Goal: Task Accomplishment & Management: Manage account settings

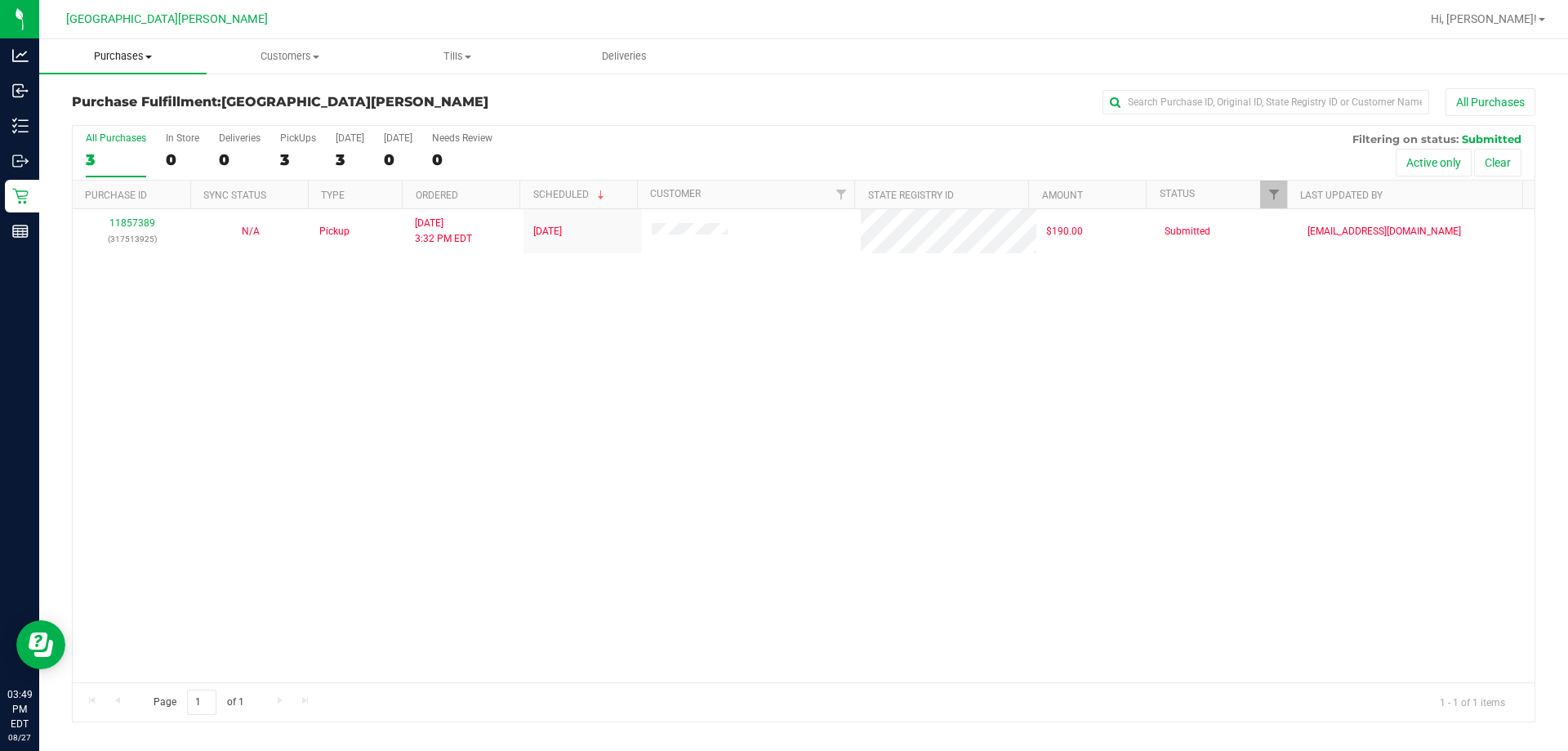
click at [122, 69] on uib-tab-heading "Purchases Summary of purchases Fulfillment All purchases" at bounding box center [122, 56] width 167 height 34
click at [97, 113] on span "Fulfillment" at bounding box center [89, 118] width 101 height 14
click at [609, 576] on div "11857389 (317513925) N/A Pickup [DATE] 3:32 PM EDT 8/27/2025 $190.00 Submitted …" at bounding box center [803, 446] width 1462 height 473
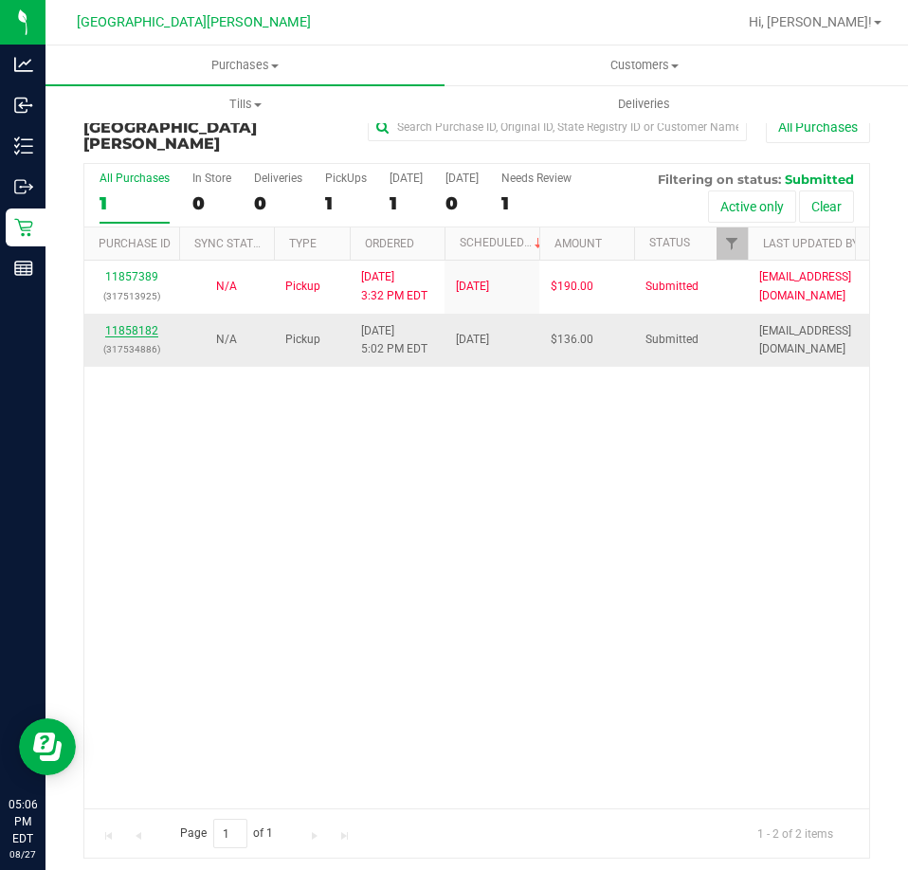
click at [154, 324] on link "11858182" at bounding box center [131, 330] width 53 height 13
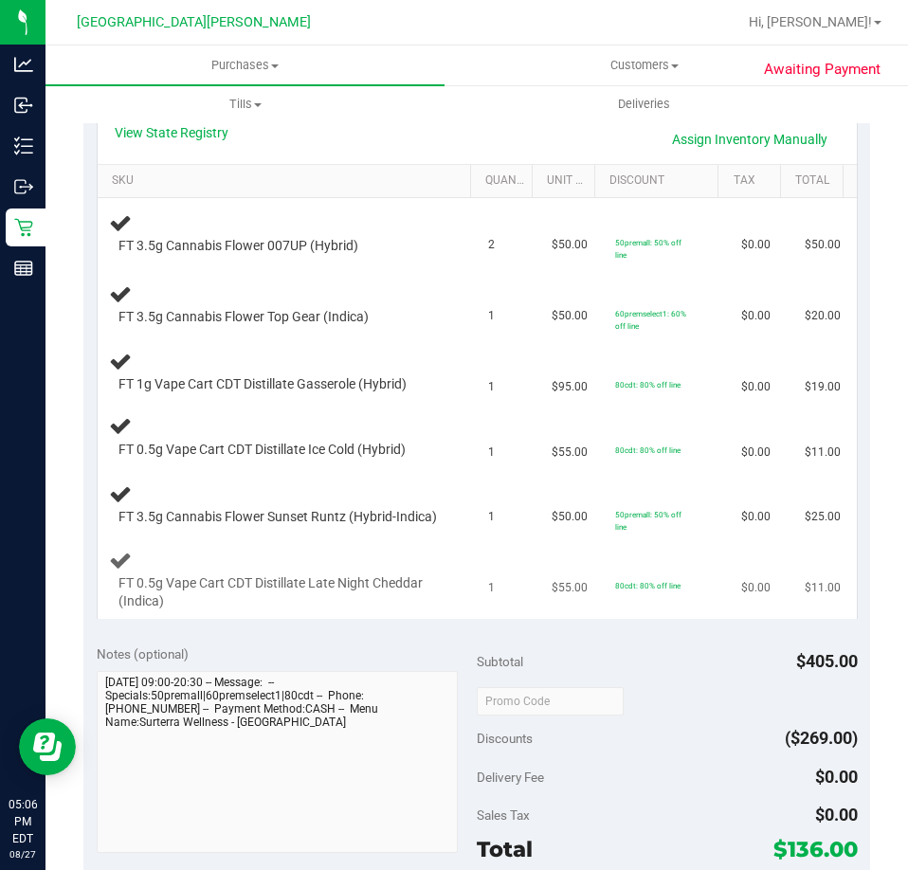
scroll to position [379, 0]
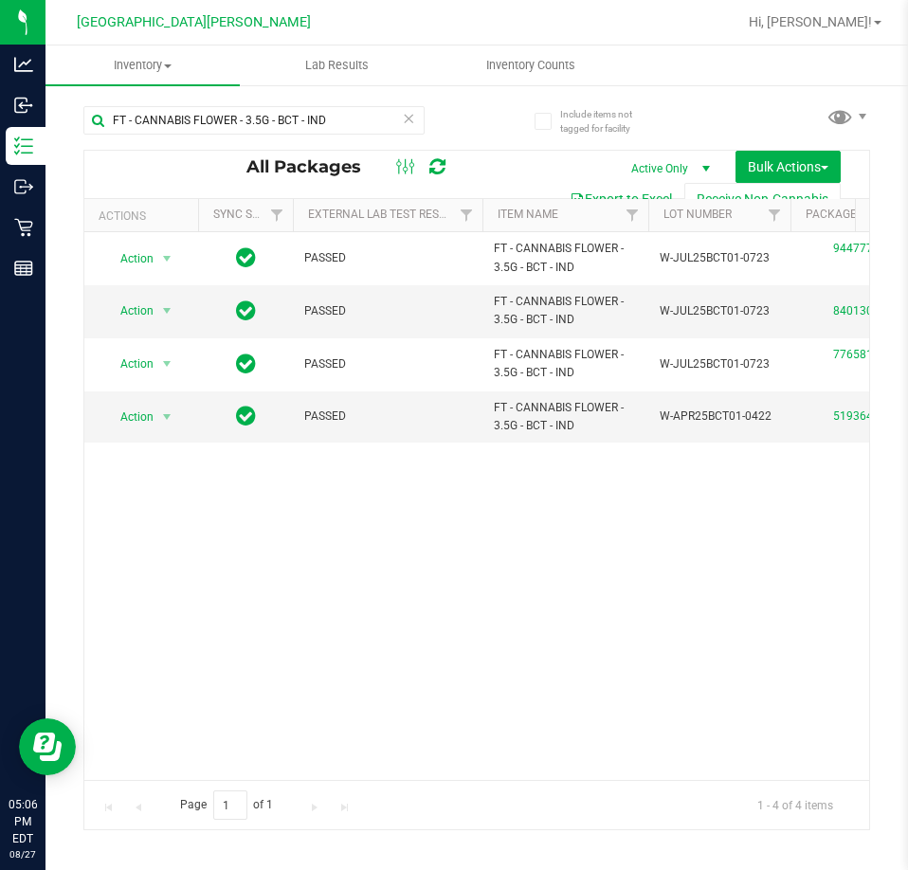
click at [414, 115] on icon at bounding box center [408, 117] width 13 height 23
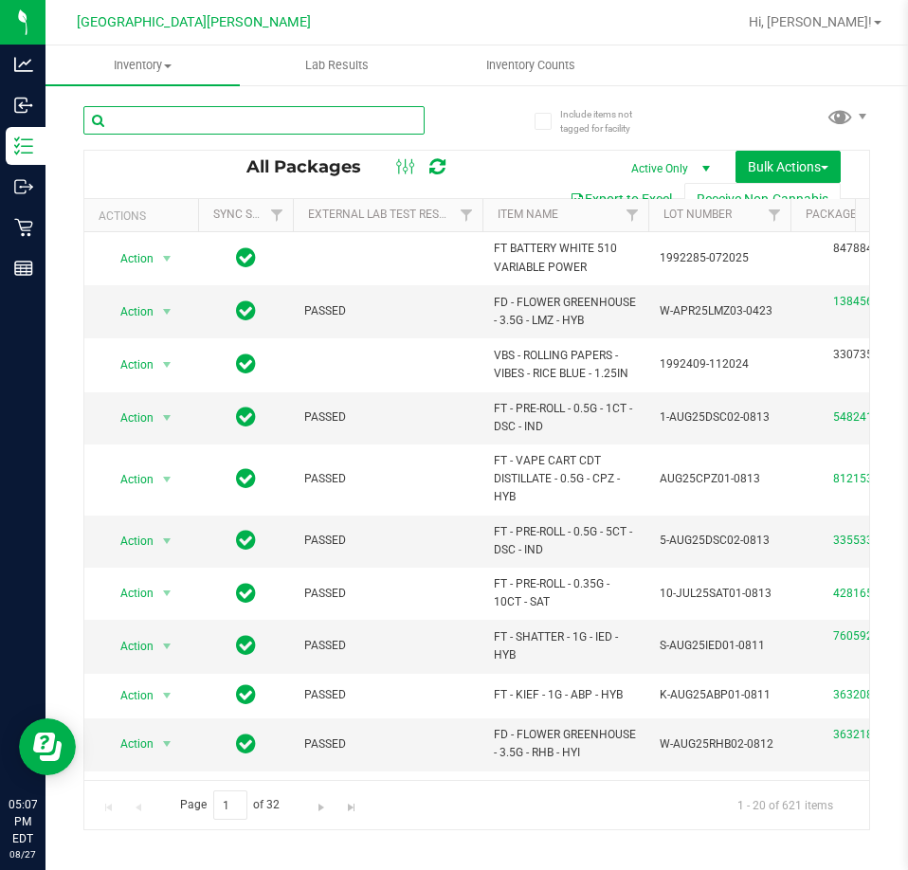
click at [159, 123] on input "text" at bounding box center [253, 120] width 341 height 28
paste input "FT 1g Vape Cart CDT Distillate Lemon Zest (Hybrid)"
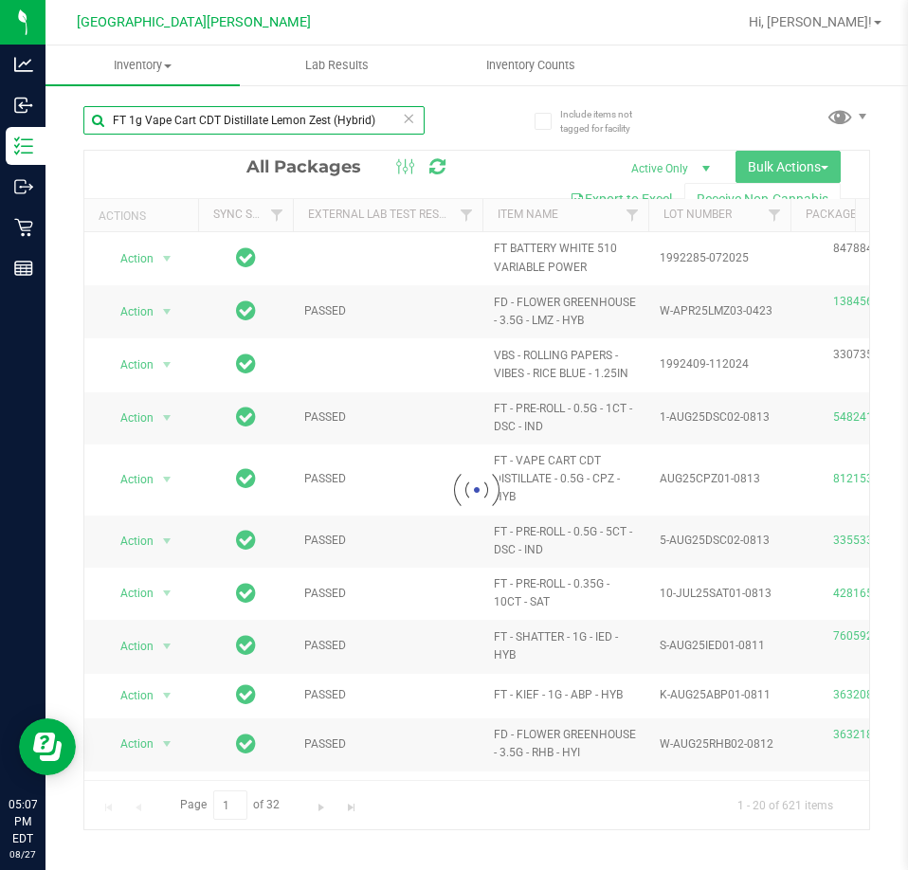
click at [377, 116] on input "FT 1g Vape Cart CDT Distillate Lemon Zest (Hybrid)" at bounding box center [253, 120] width 341 height 28
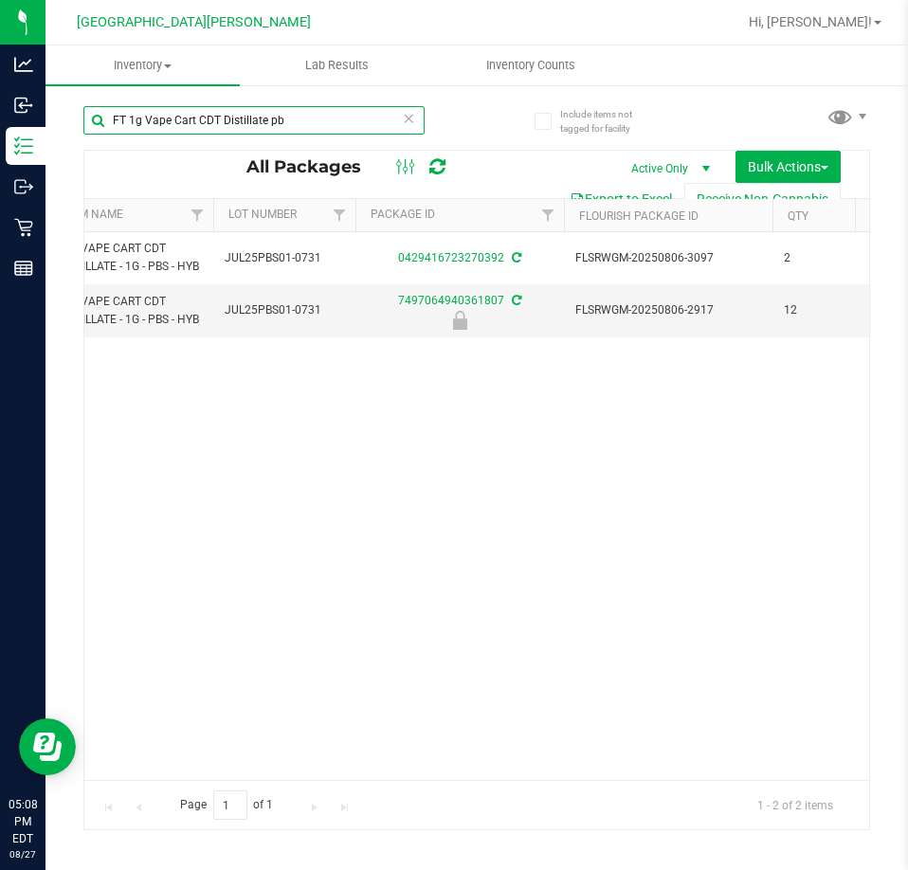
scroll to position [0, 431]
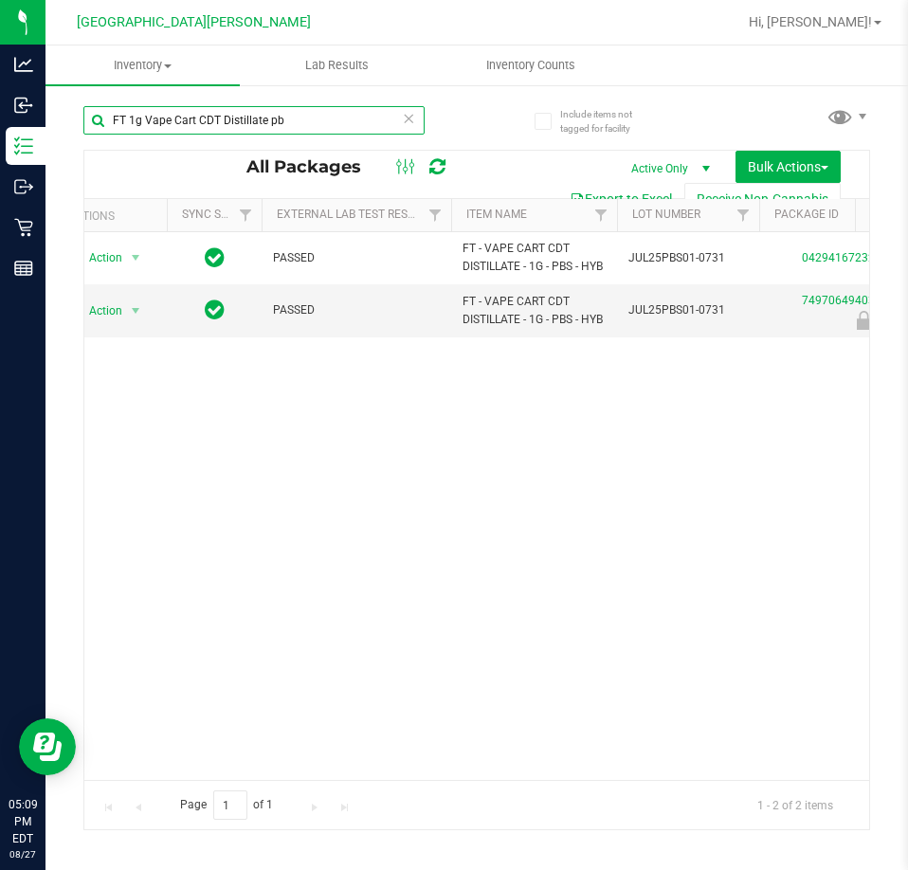
click at [330, 117] on input "FT 1g Vape Cart CDT Distillate pb" at bounding box center [253, 120] width 341 height 28
paste input "0.5g Vape Cart CDT"
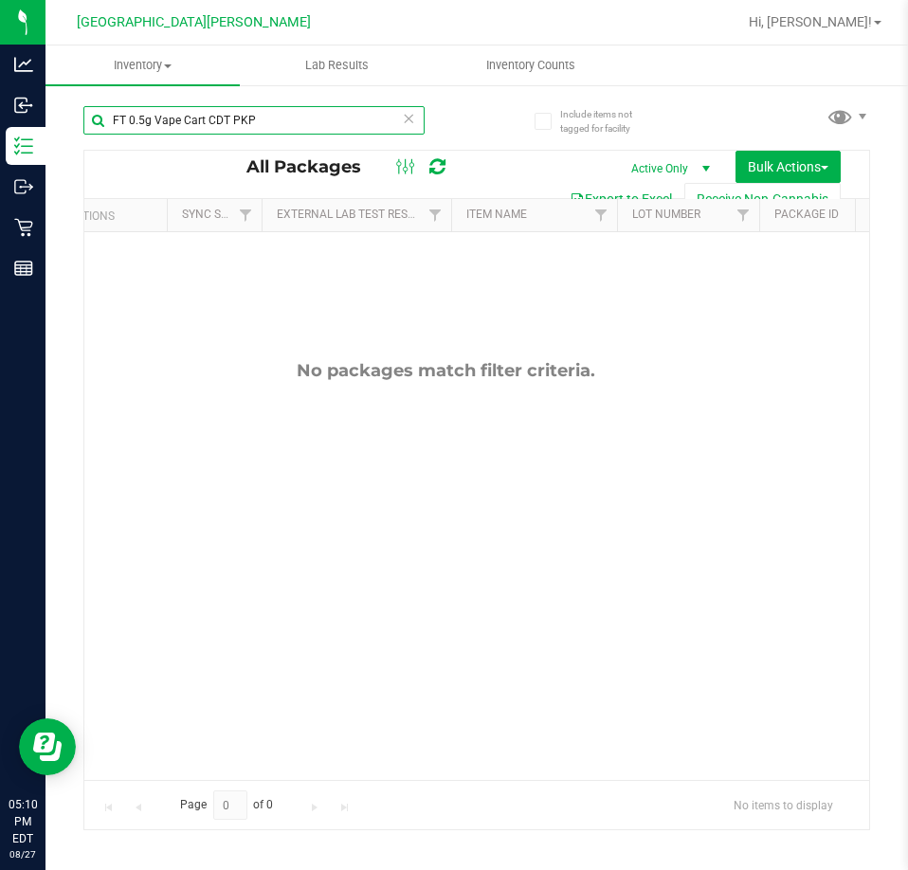
type input "FT 0.5g Vape Cart CDT PKP"
click at [410, 118] on icon at bounding box center [408, 117] width 13 height 23
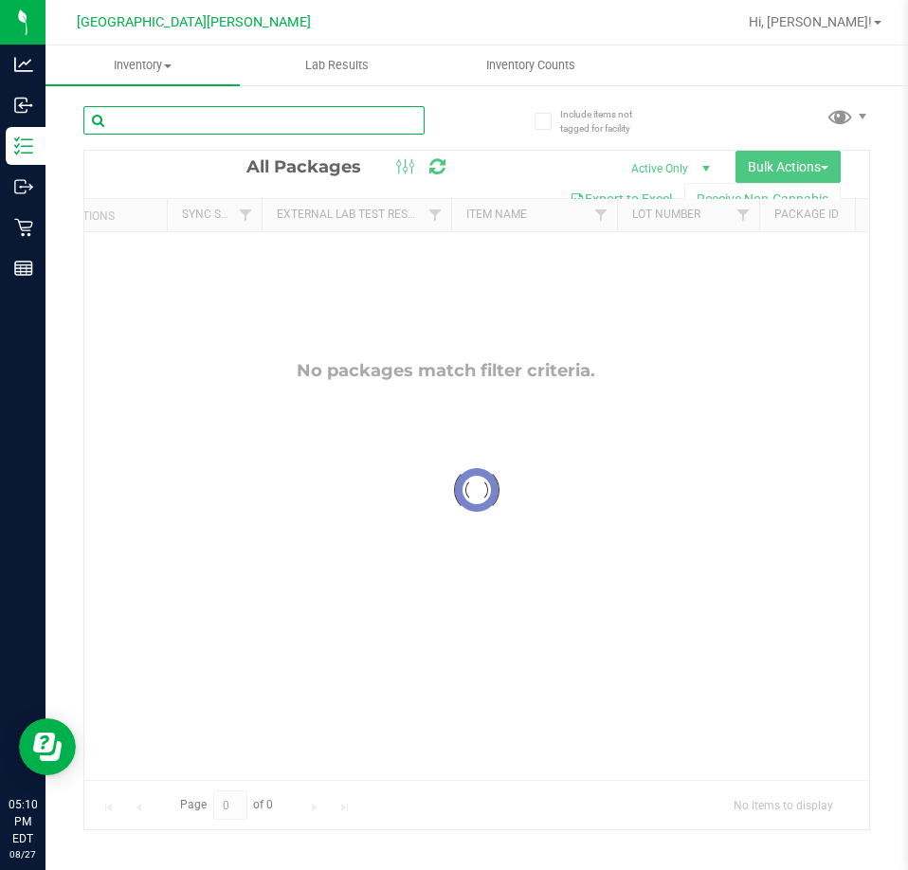
click at [387, 117] on input "text" at bounding box center [253, 120] width 341 height 28
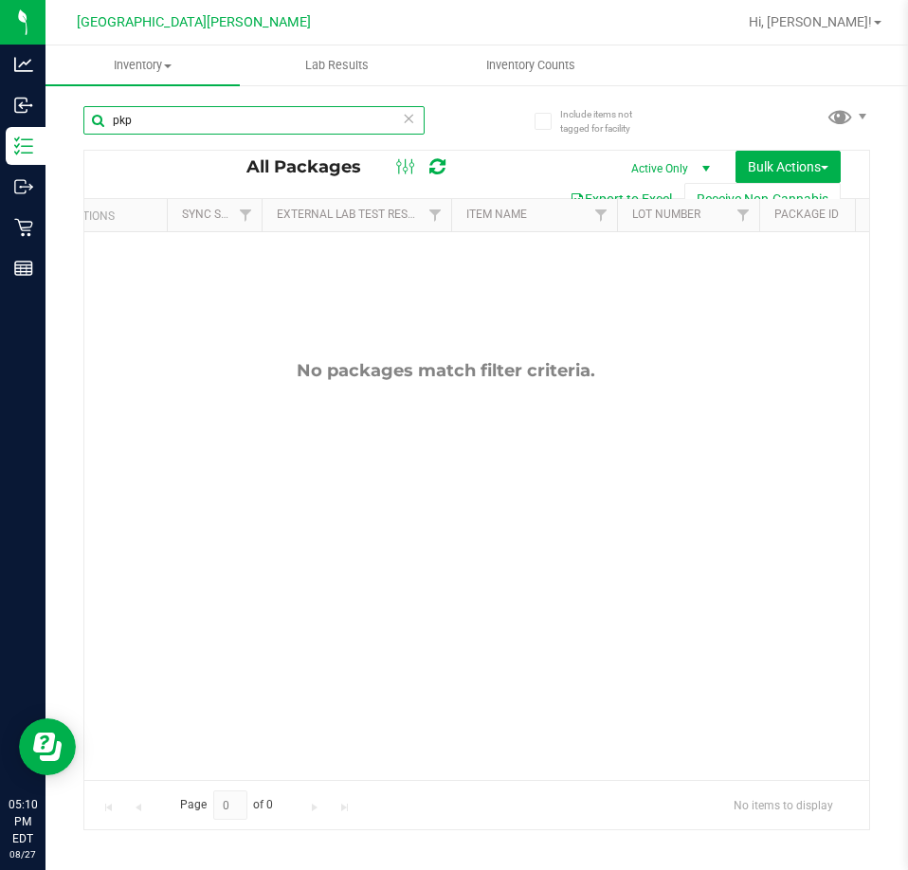
type input "pkp"
click at [403, 117] on icon at bounding box center [408, 117] width 13 height 23
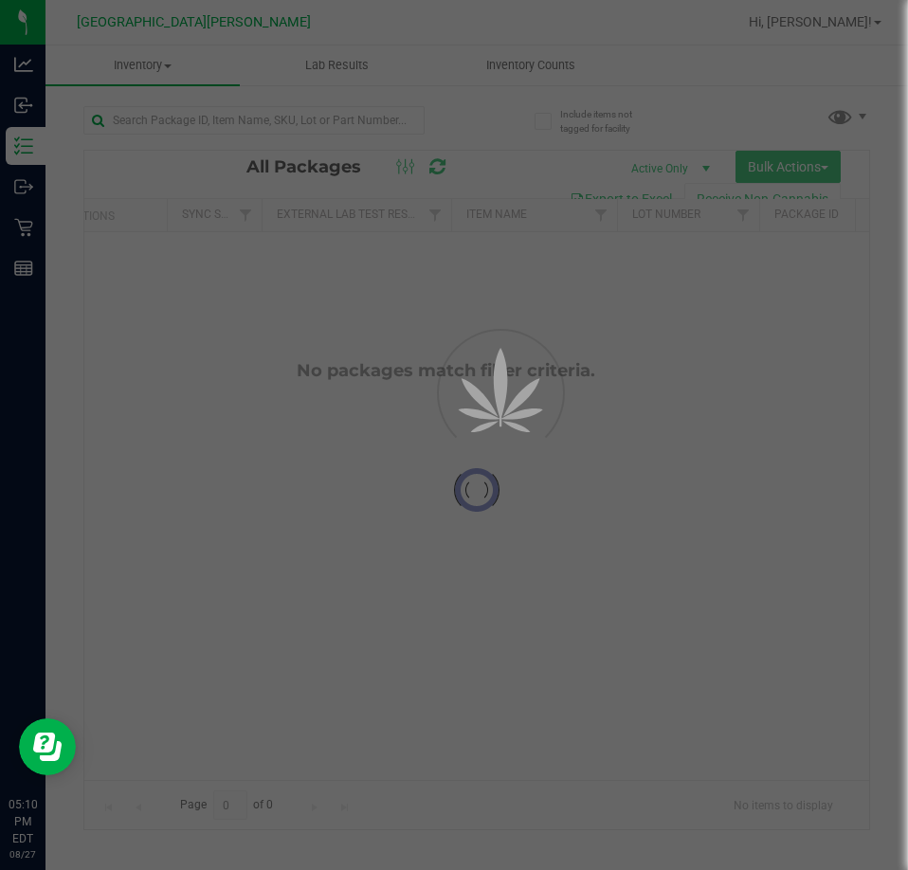
click at [253, 139] on div at bounding box center [253, 128] width 341 height 44
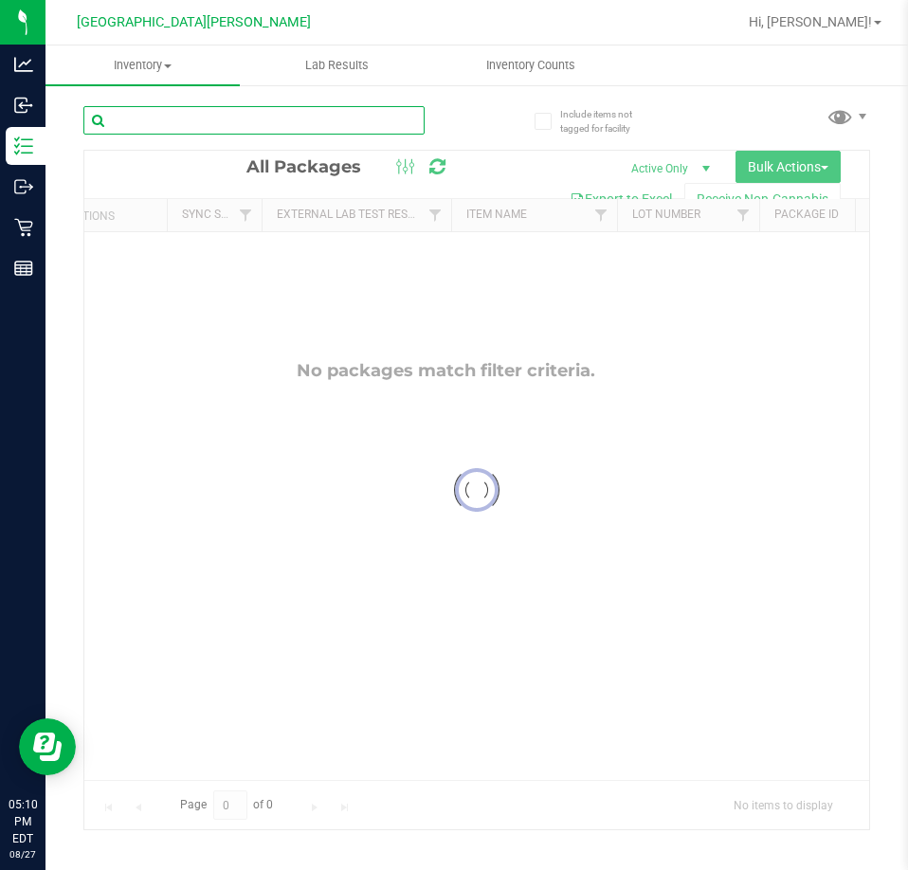
click at [255, 119] on input "text" at bounding box center [253, 120] width 341 height 28
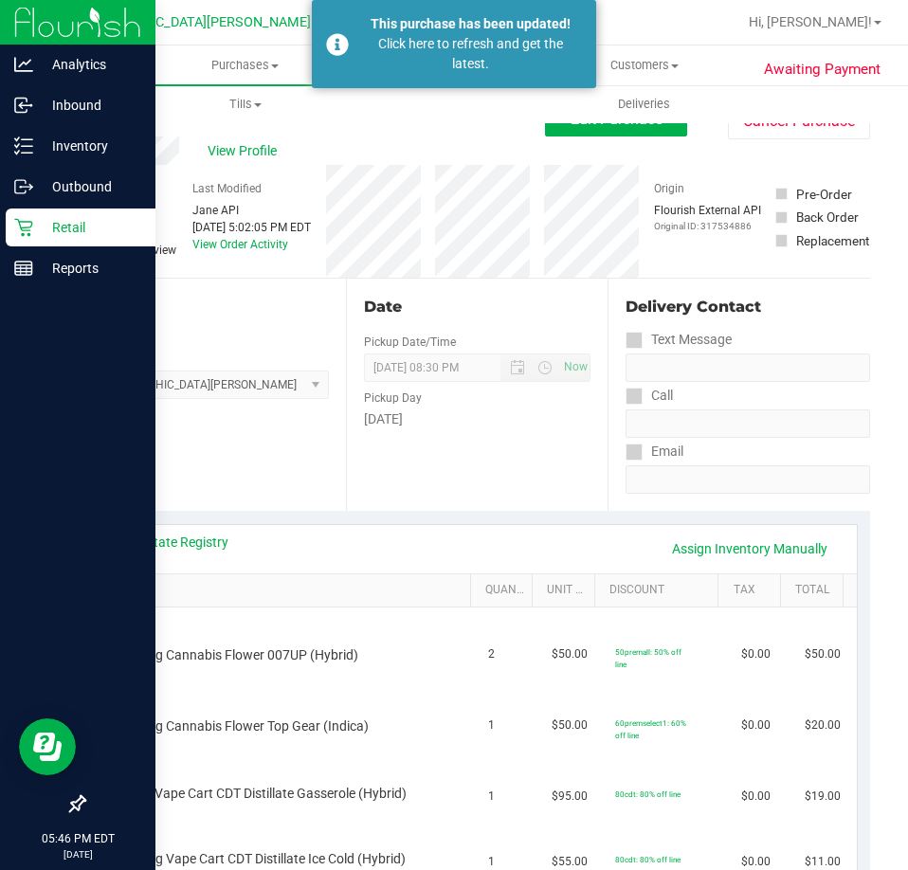
scroll to position [379, 0]
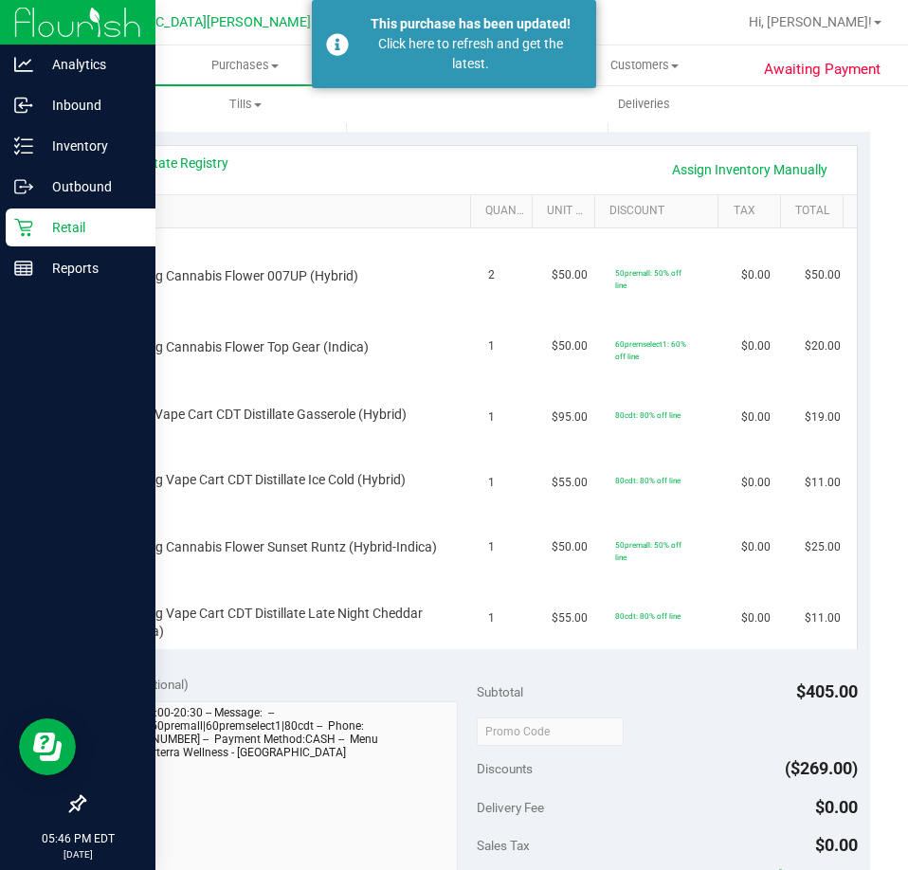
click at [38, 233] on p "Retail" at bounding box center [90, 227] width 114 height 23
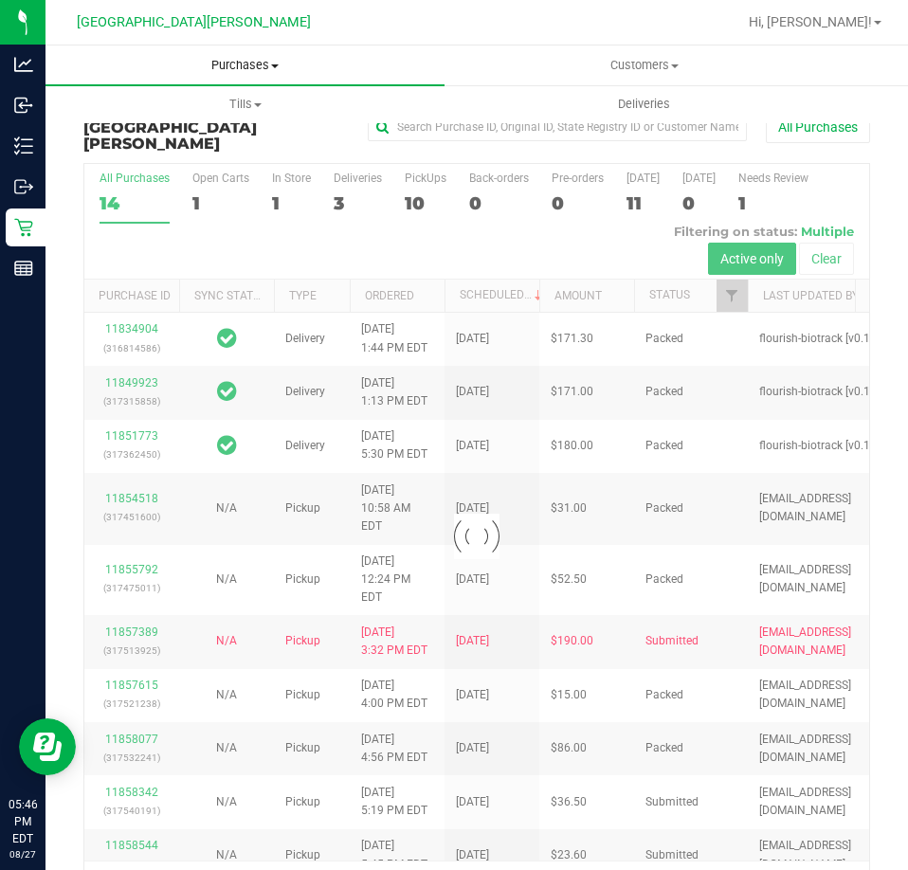
click at [256, 68] on span "Purchases" at bounding box center [244, 65] width 399 height 17
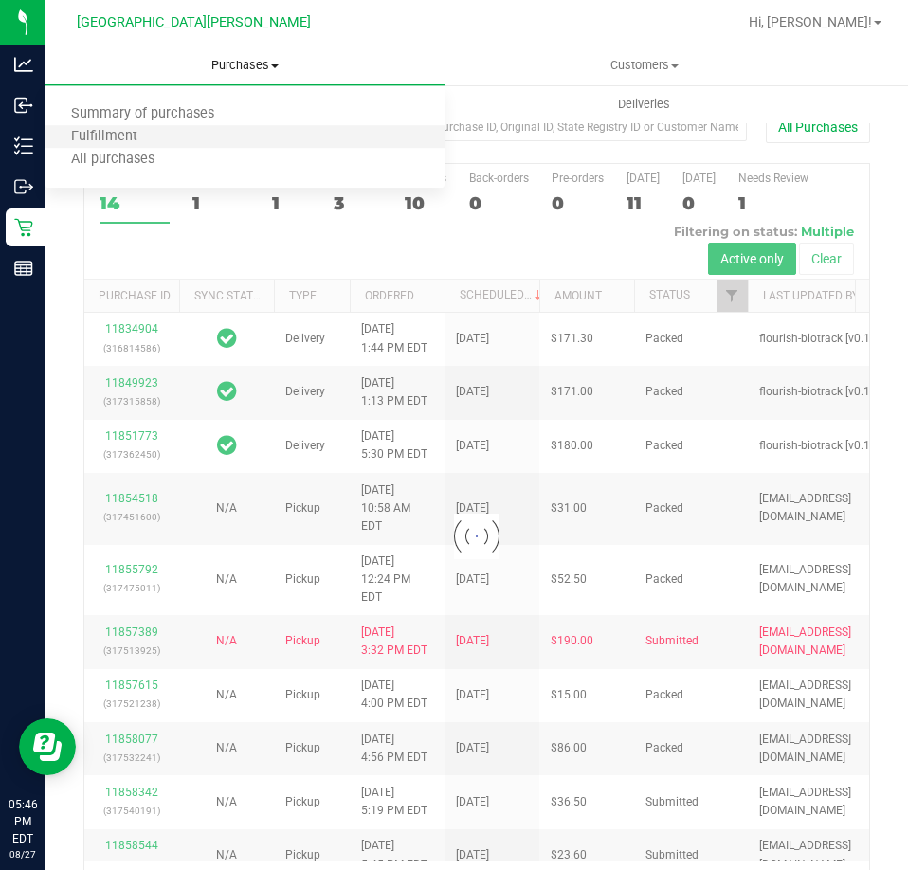
click at [221, 133] on li "Fulfillment" at bounding box center [244, 137] width 399 height 23
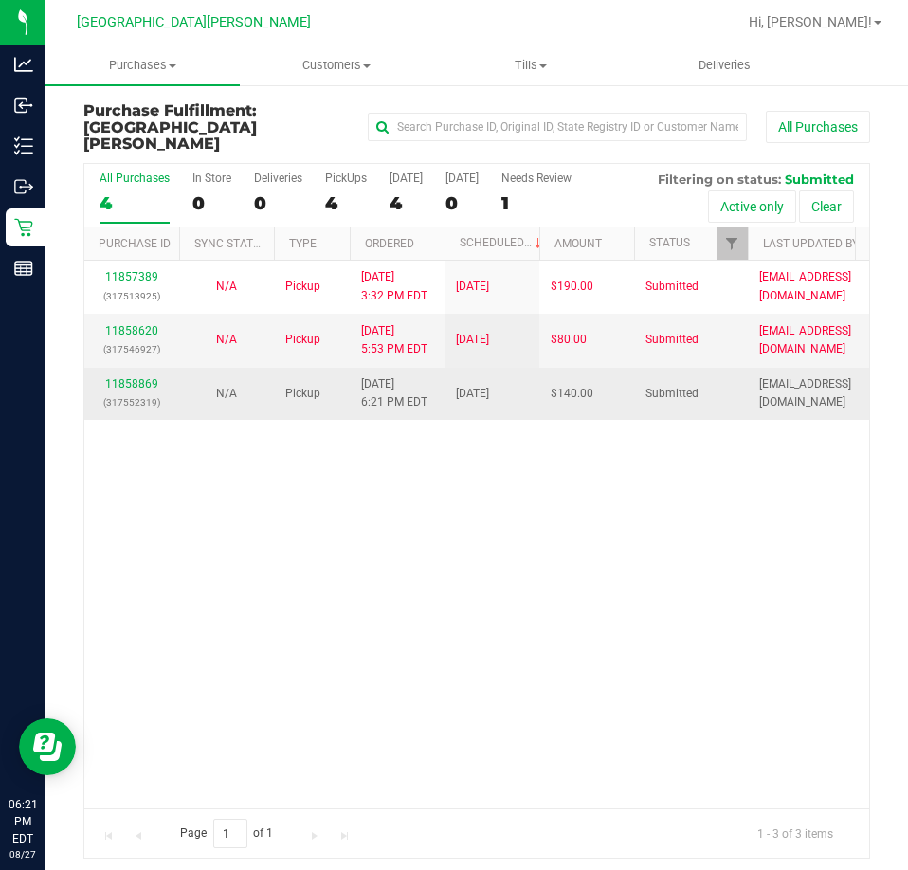
click at [119, 377] on link "11858869" at bounding box center [131, 383] width 53 height 13
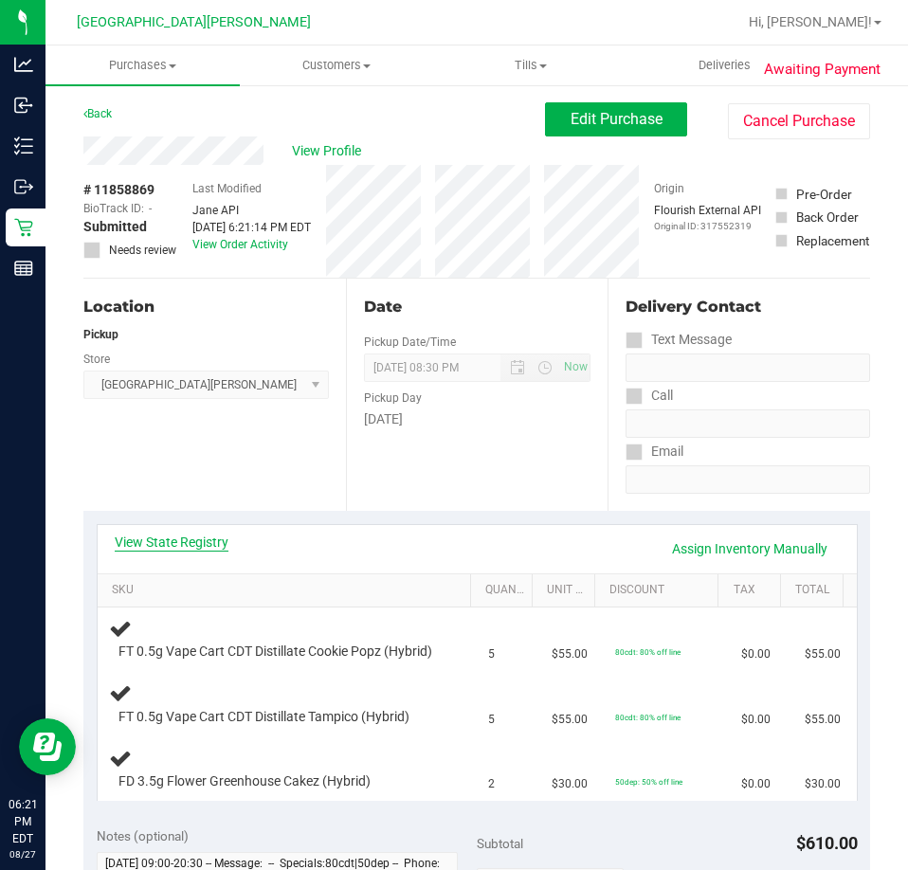
click at [166, 548] on link "View State Registry" at bounding box center [172, 541] width 114 height 19
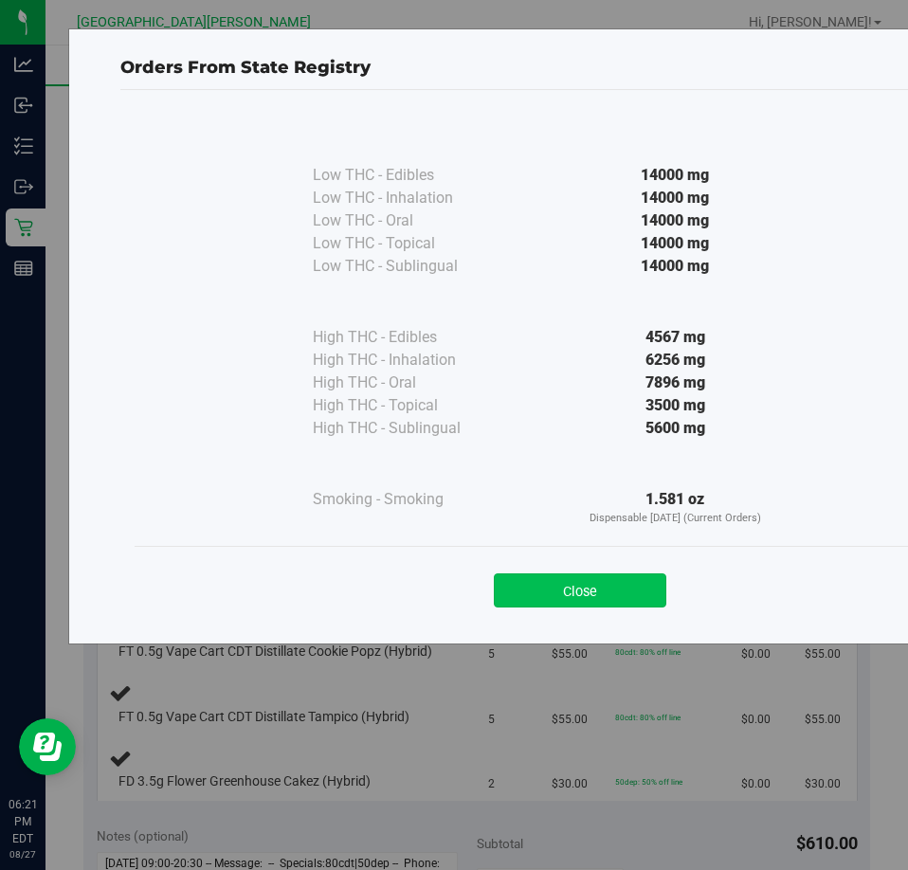
click at [590, 585] on button "Close" at bounding box center [580, 590] width 172 height 34
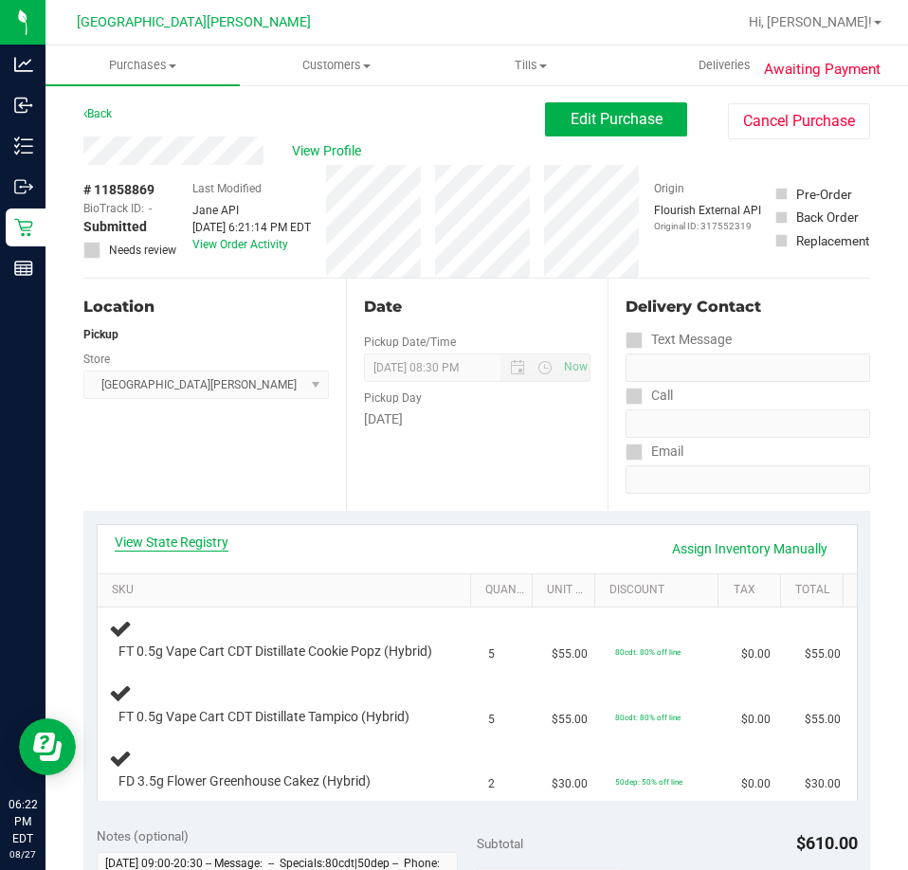
click at [196, 538] on link "View State Registry" at bounding box center [172, 541] width 114 height 19
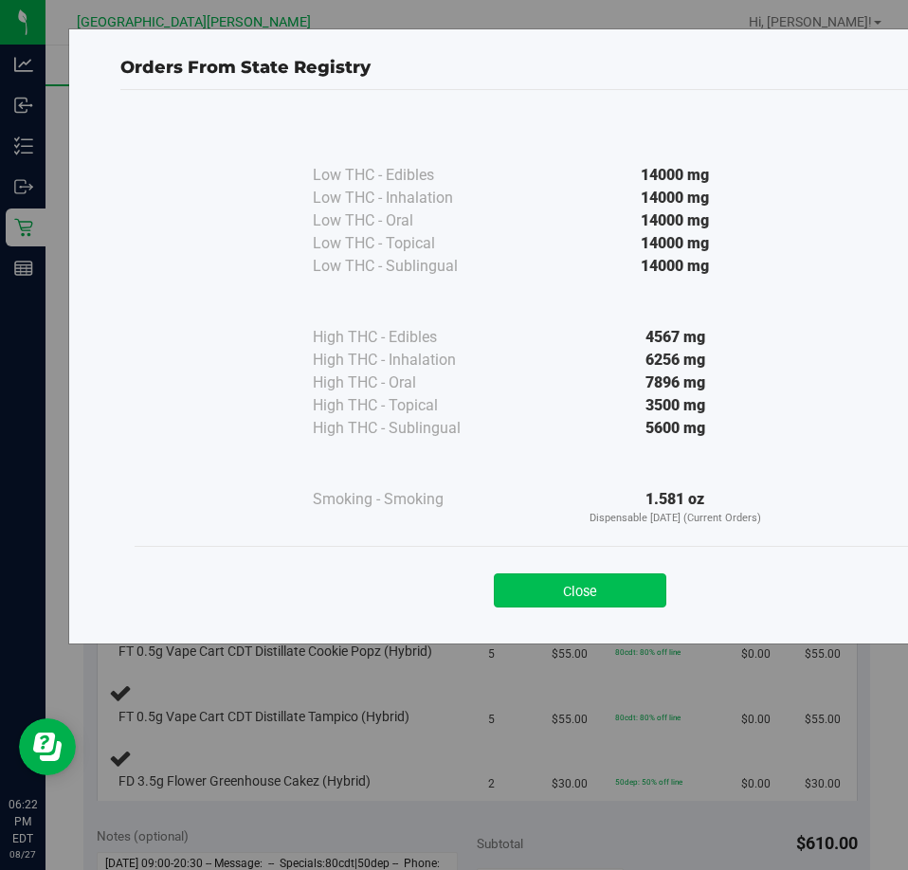
click at [597, 585] on button "Close" at bounding box center [580, 590] width 172 height 34
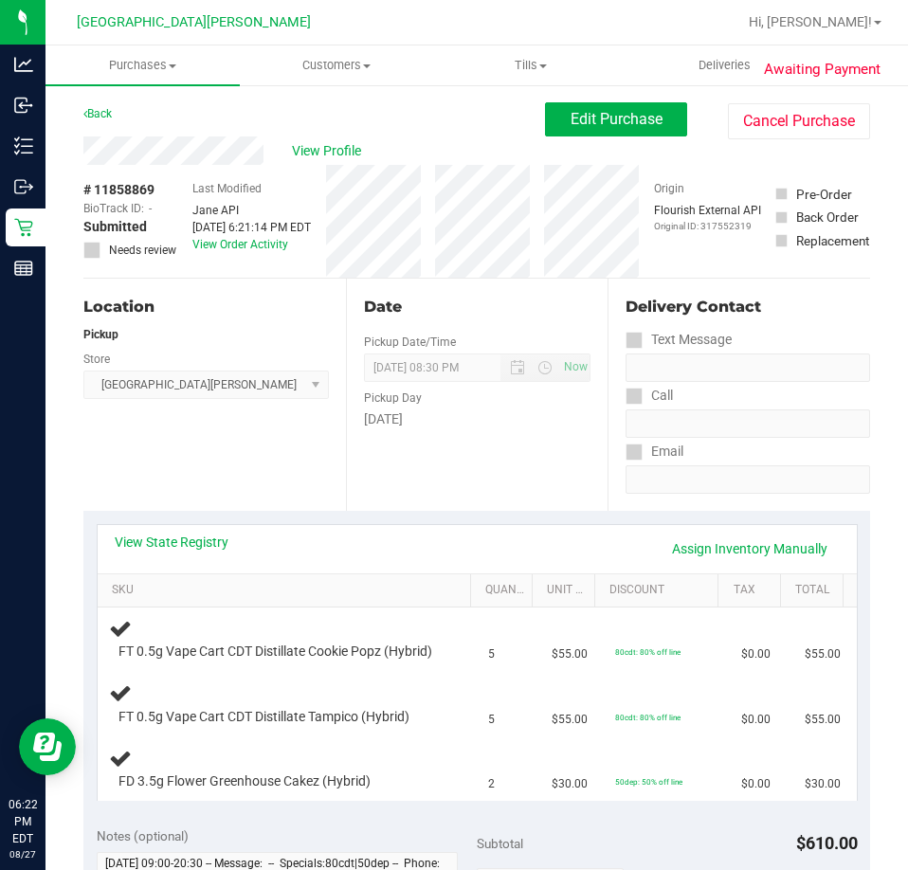
click at [165, 531] on div "View State Registry Assign Inventory Manually" at bounding box center [477, 549] width 759 height 48
click at [165, 534] on link "View State Registry" at bounding box center [172, 541] width 114 height 19
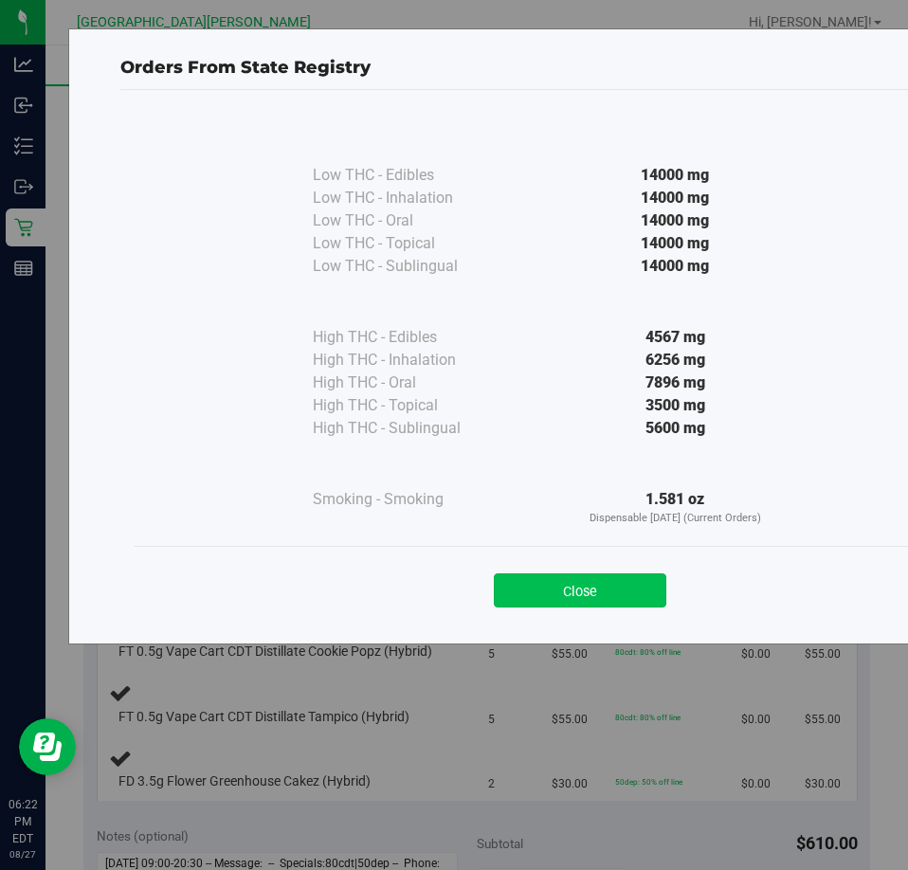
click at [547, 586] on button "Close" at bounding box center [580, 590] width 172 height 34
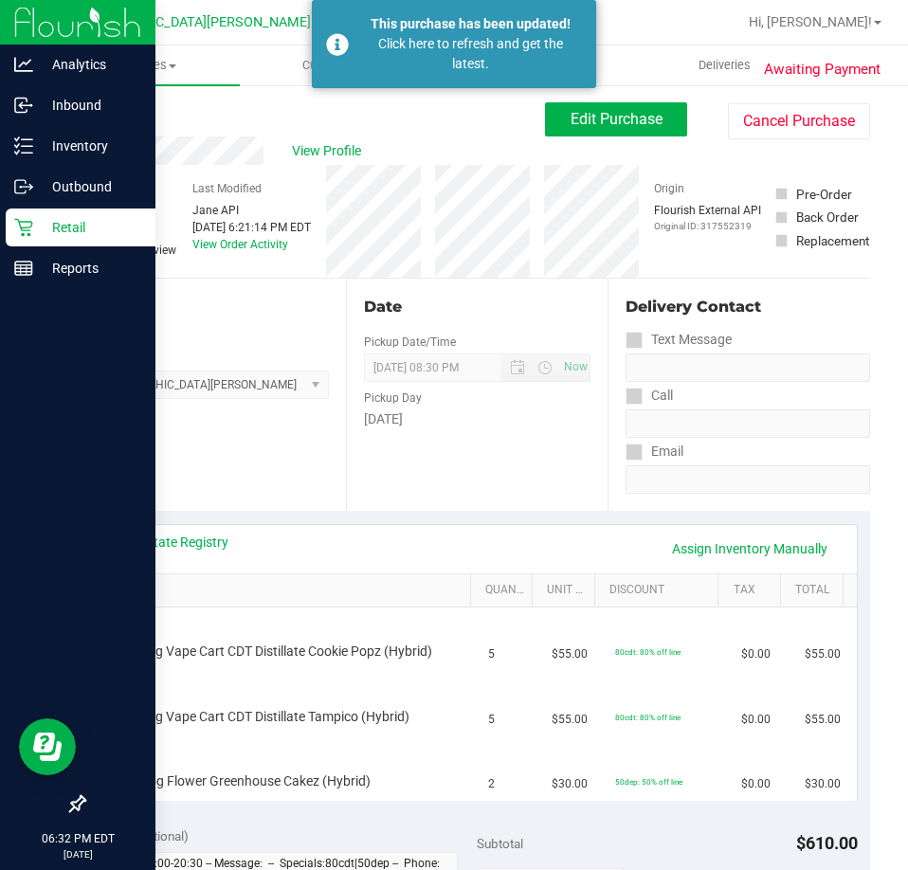
click at [34, 229] on p "Retail" at bounding box center [90, 227] width 114 height 23
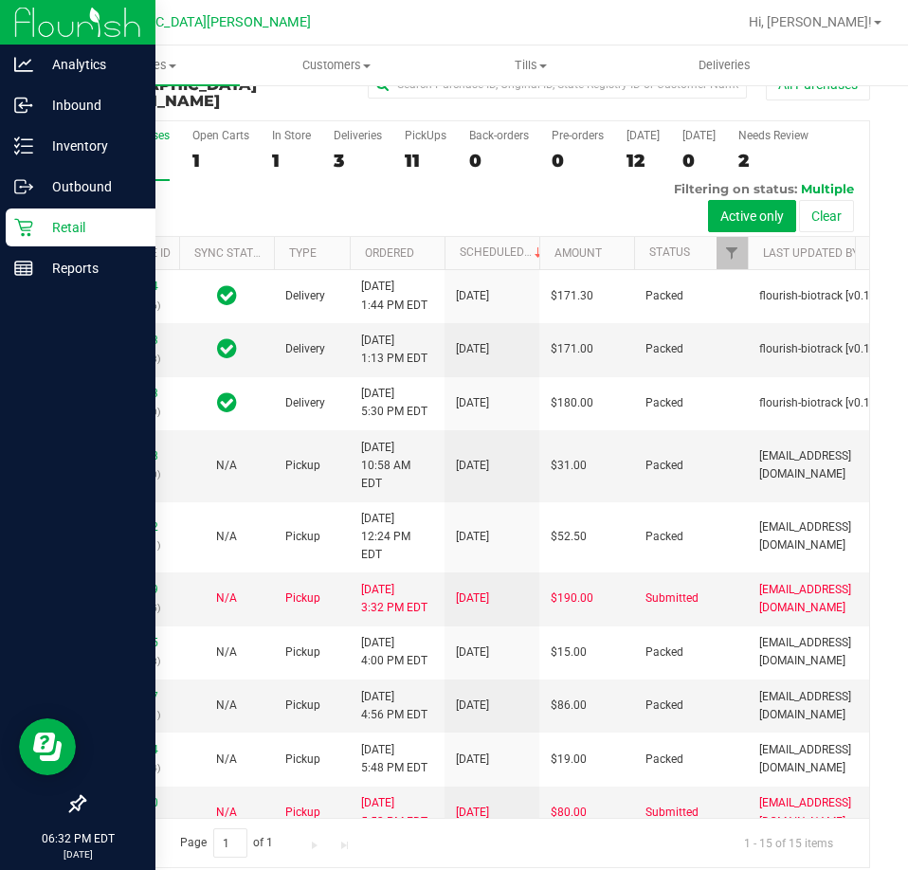
click at [32, 221] on icon at bounding box center [23, 227] width 19 height 19
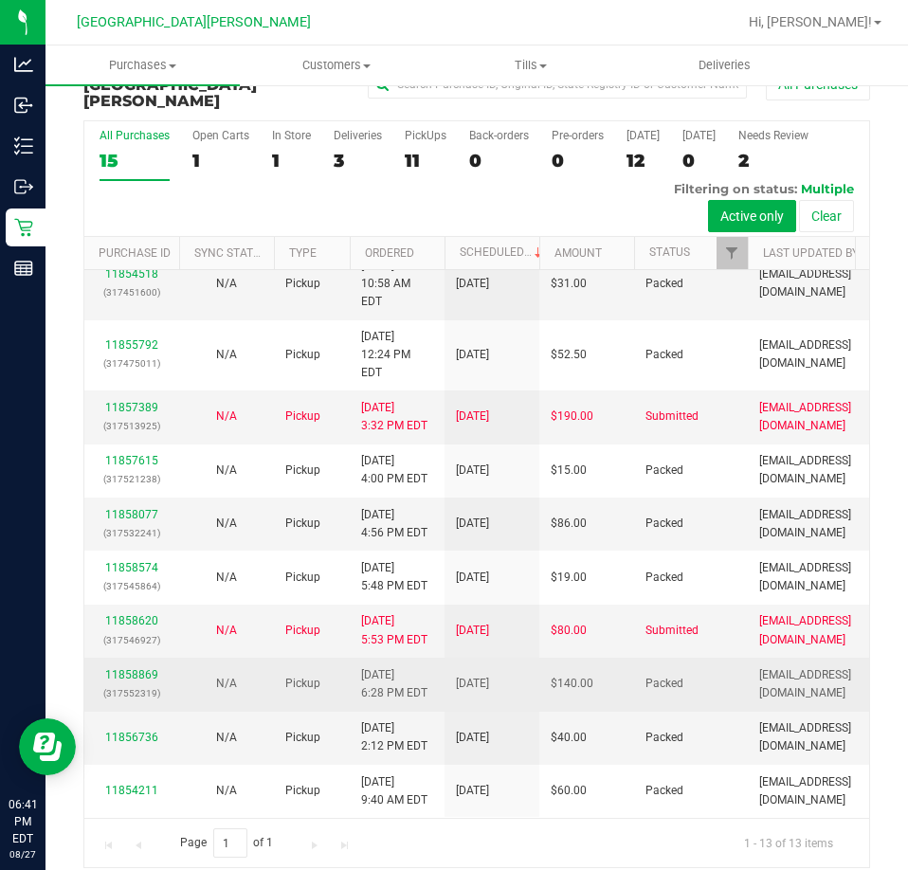
scroll to position [474, 0]
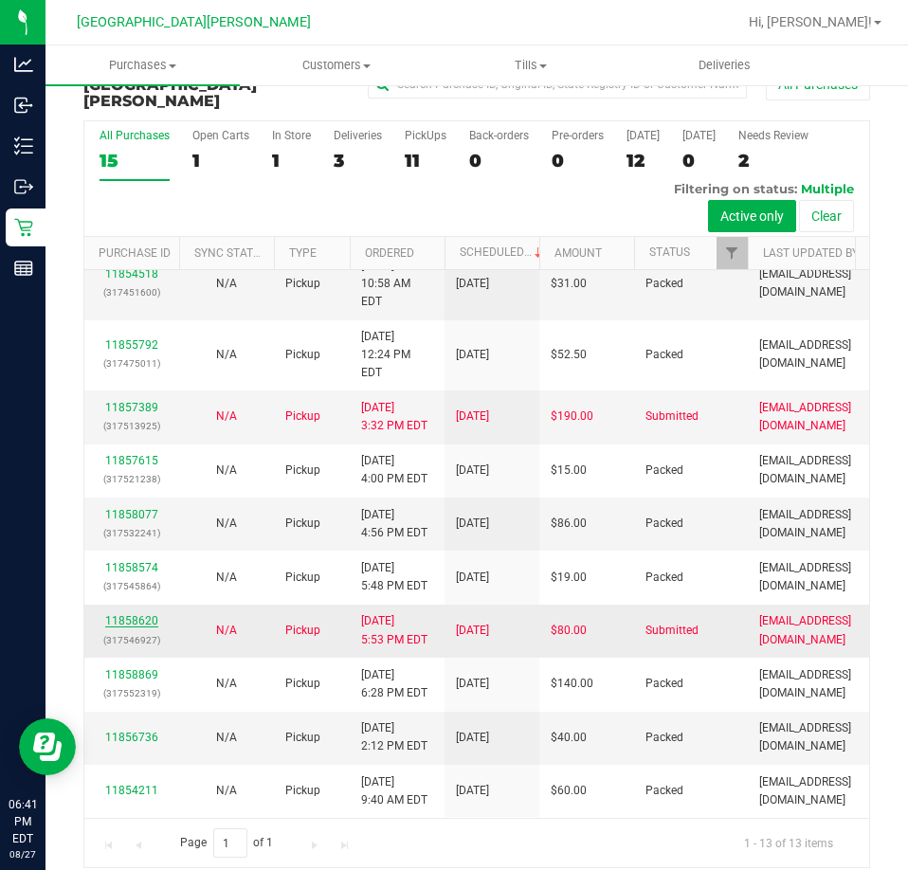
click at [135, 614] on link "11858620" at bounding box center [131, 620] width 53 height 13
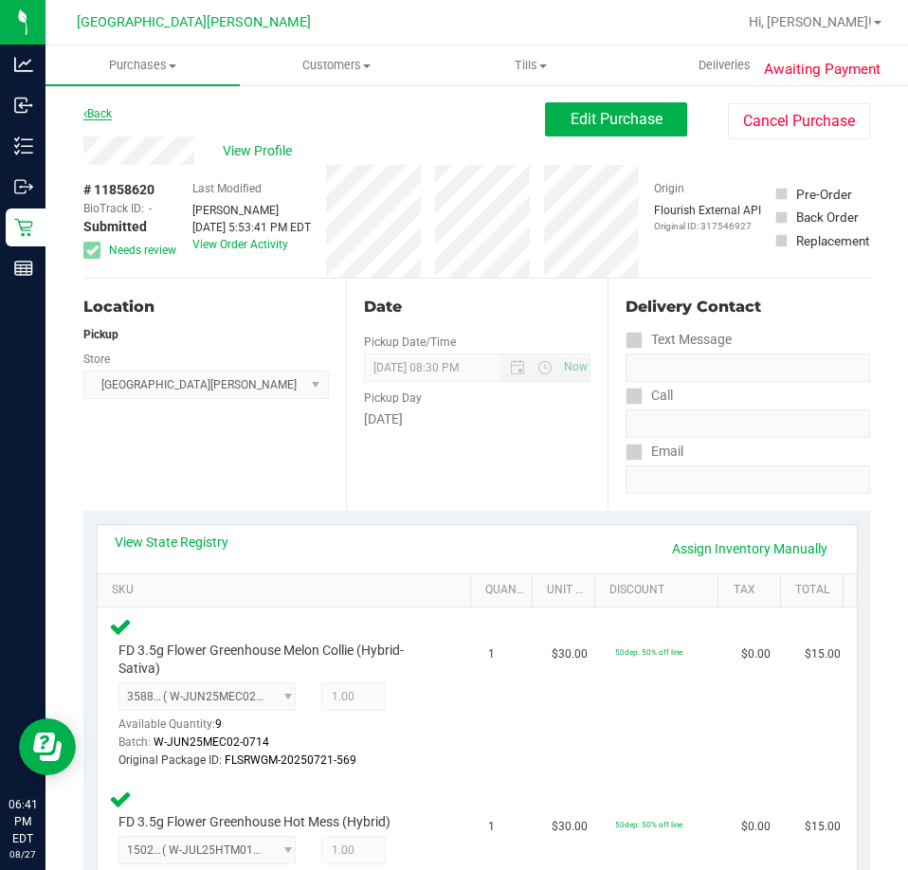
click at [106, 114] on link "Back" at bounding box center [97, 113] width 28 height 13
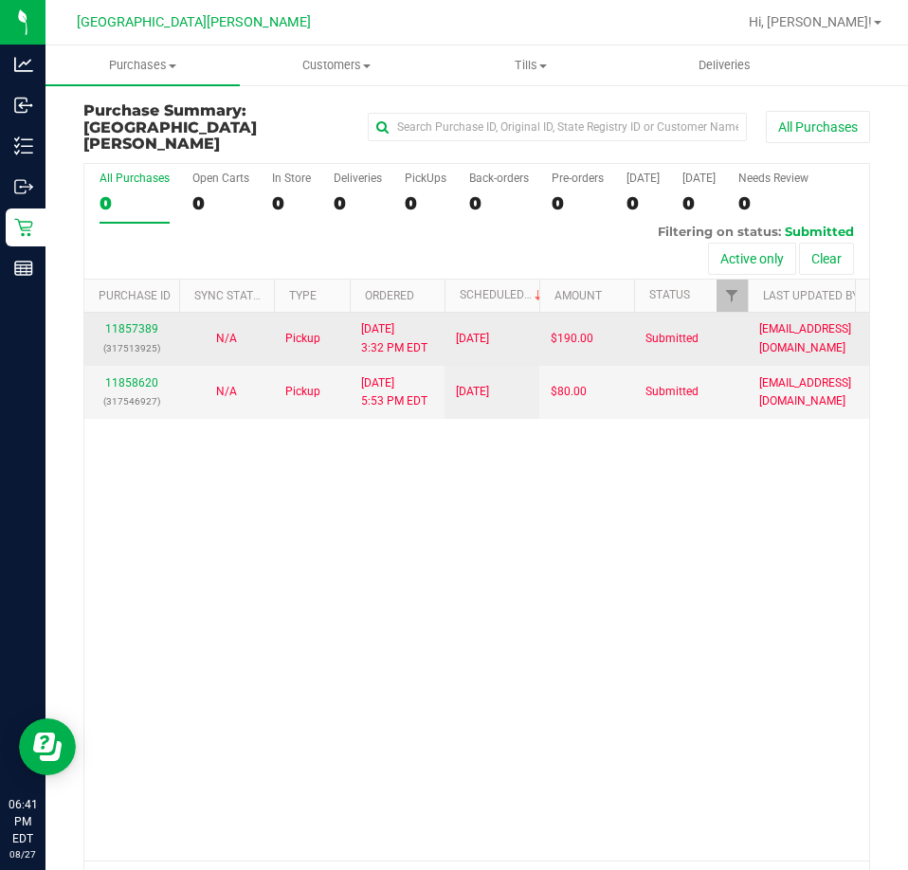
click at [119, 348] on td "11857389 (317513925)" at bounding box center [131, 339] width 95 height 53
click at [117, 335] on link "11857389" at bounding box center [131, 328] width 53 height 13
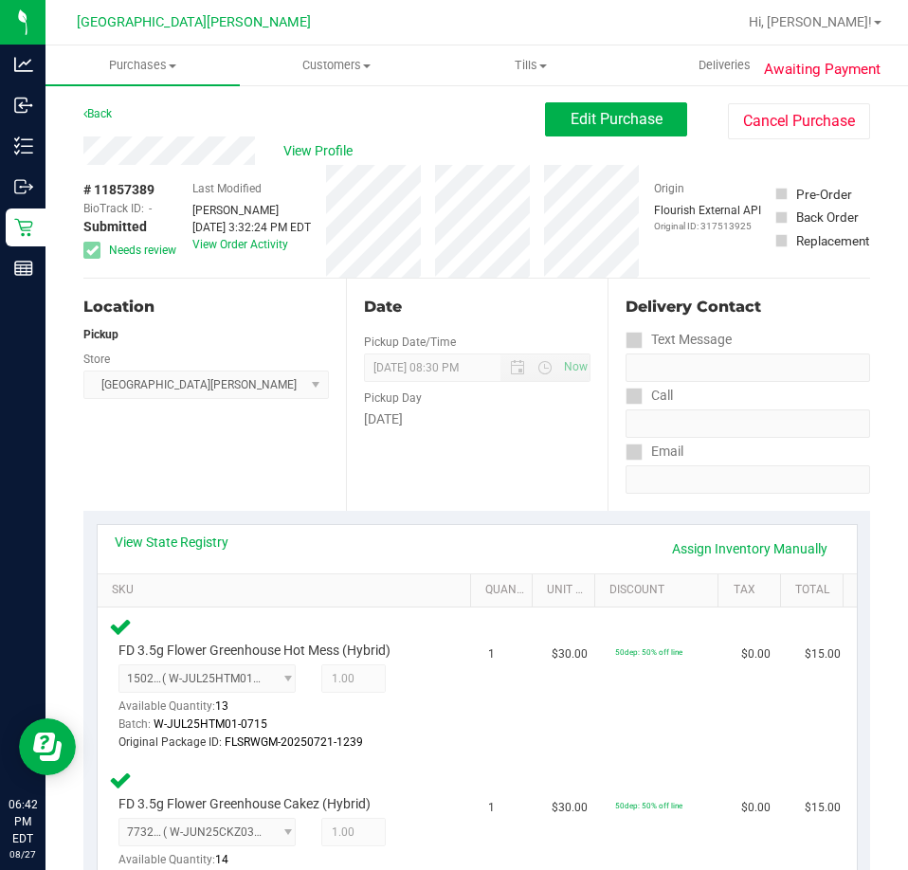
click at [604, 116] on span "Edit Purchase" at bounding box center [616, 119] width 92 height 18
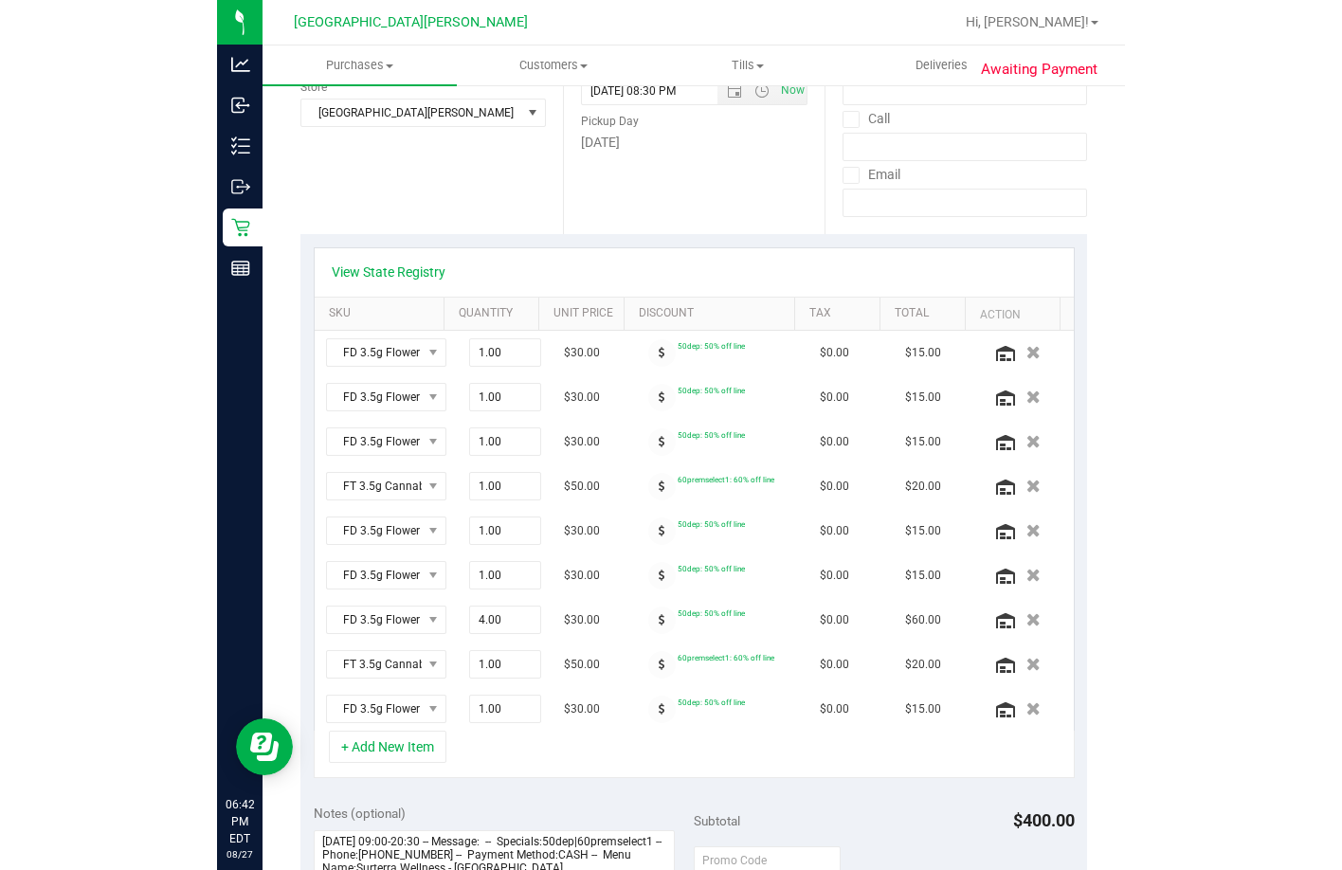
scroll to position [284, 0]
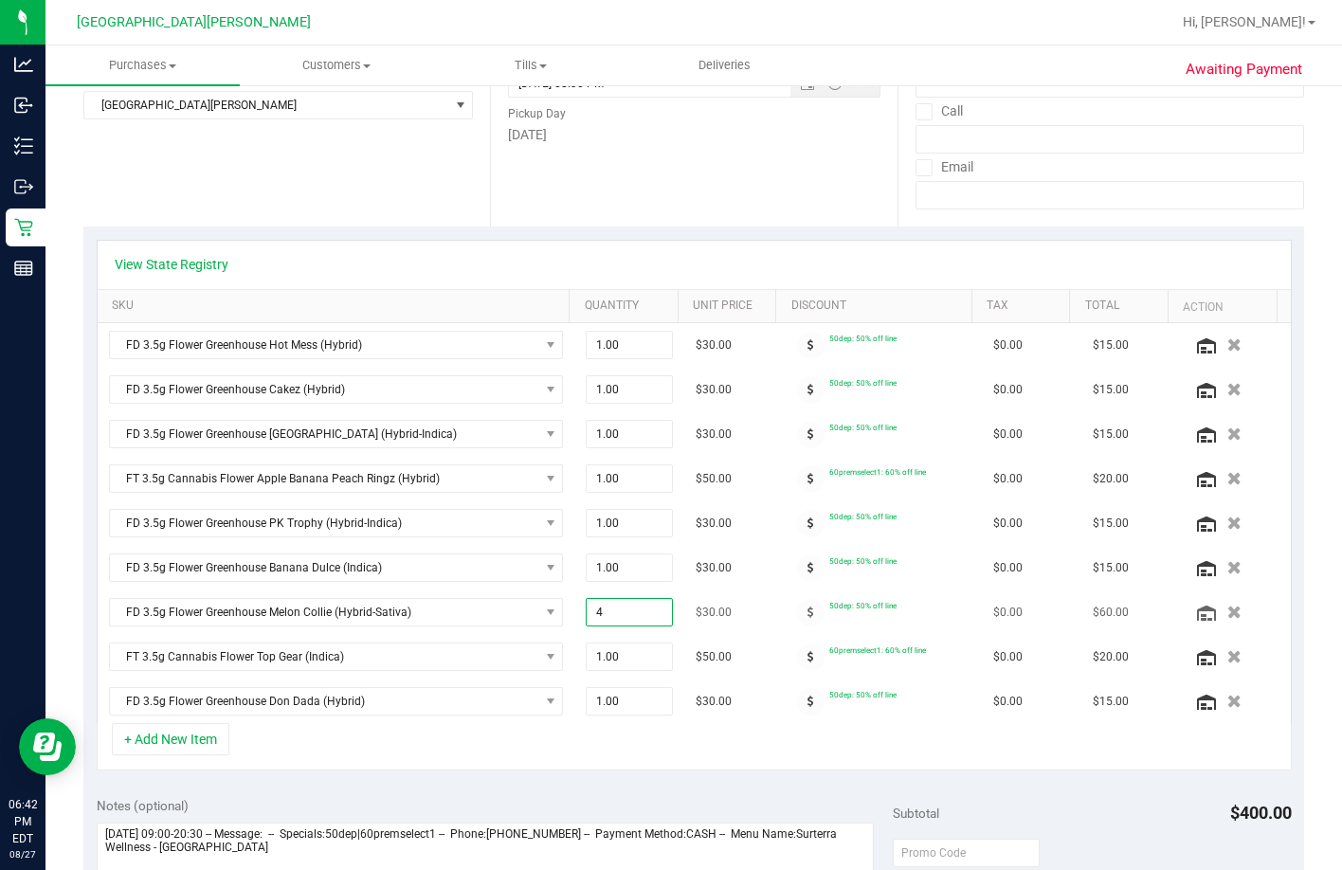
click at [608, 612] on span "4.00 4" at bounding box center [628, 612] width 87 height 28
click at [608, 612] on input "4" at bounding box center [628, 612] width 85 height 27
type input "3"
type input "4.00"
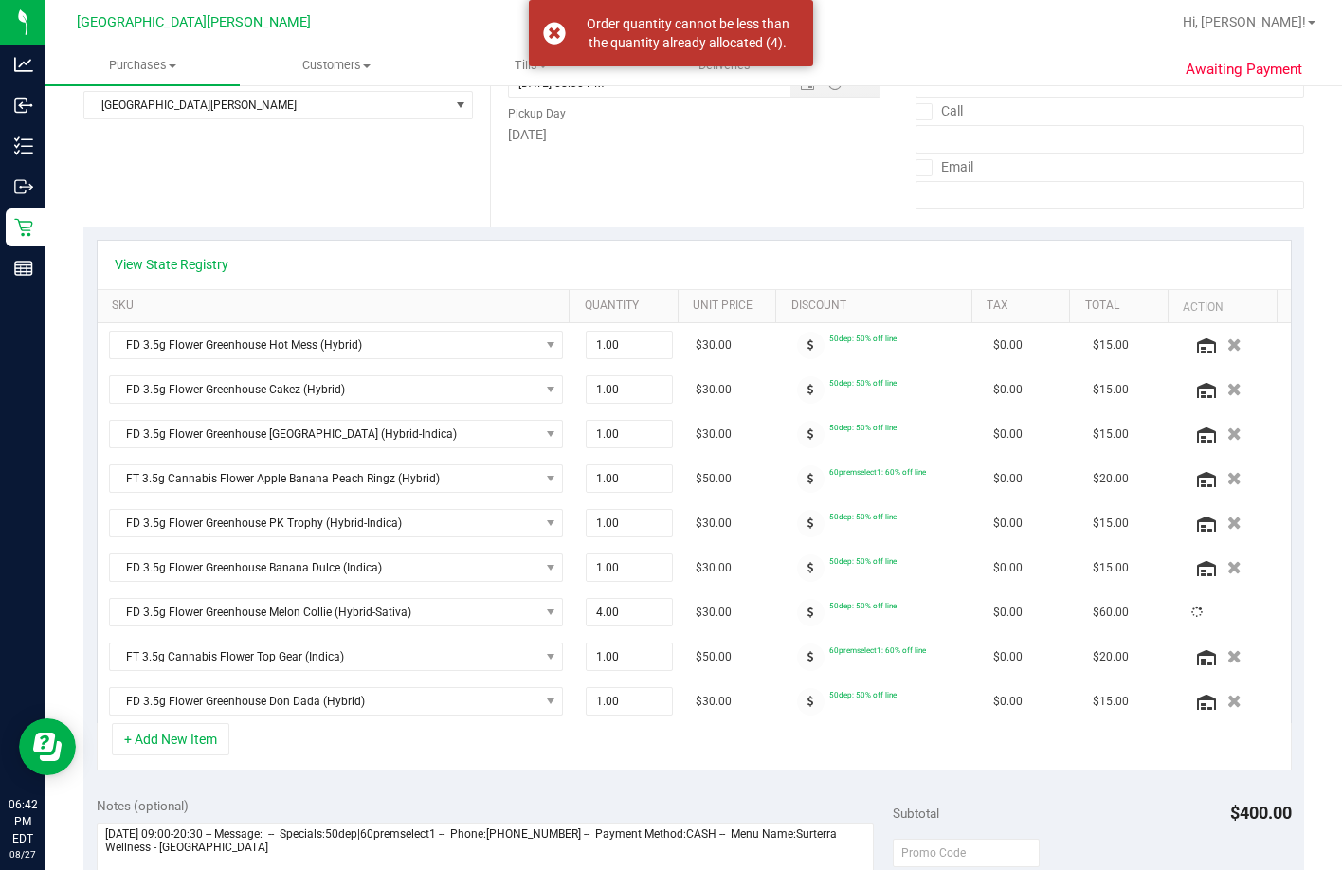
drag, startPoint x: 504, startPoint y: 815, endPoint x: 512, endPoint y: 807, distance: 10.7
click at [508, 813] on div "Notes (optional)" at bounding box center [495, 805] width 797 height 19
click at [907, 611] on icon "button" at bounding box center [1235, 612] width 16 height 14
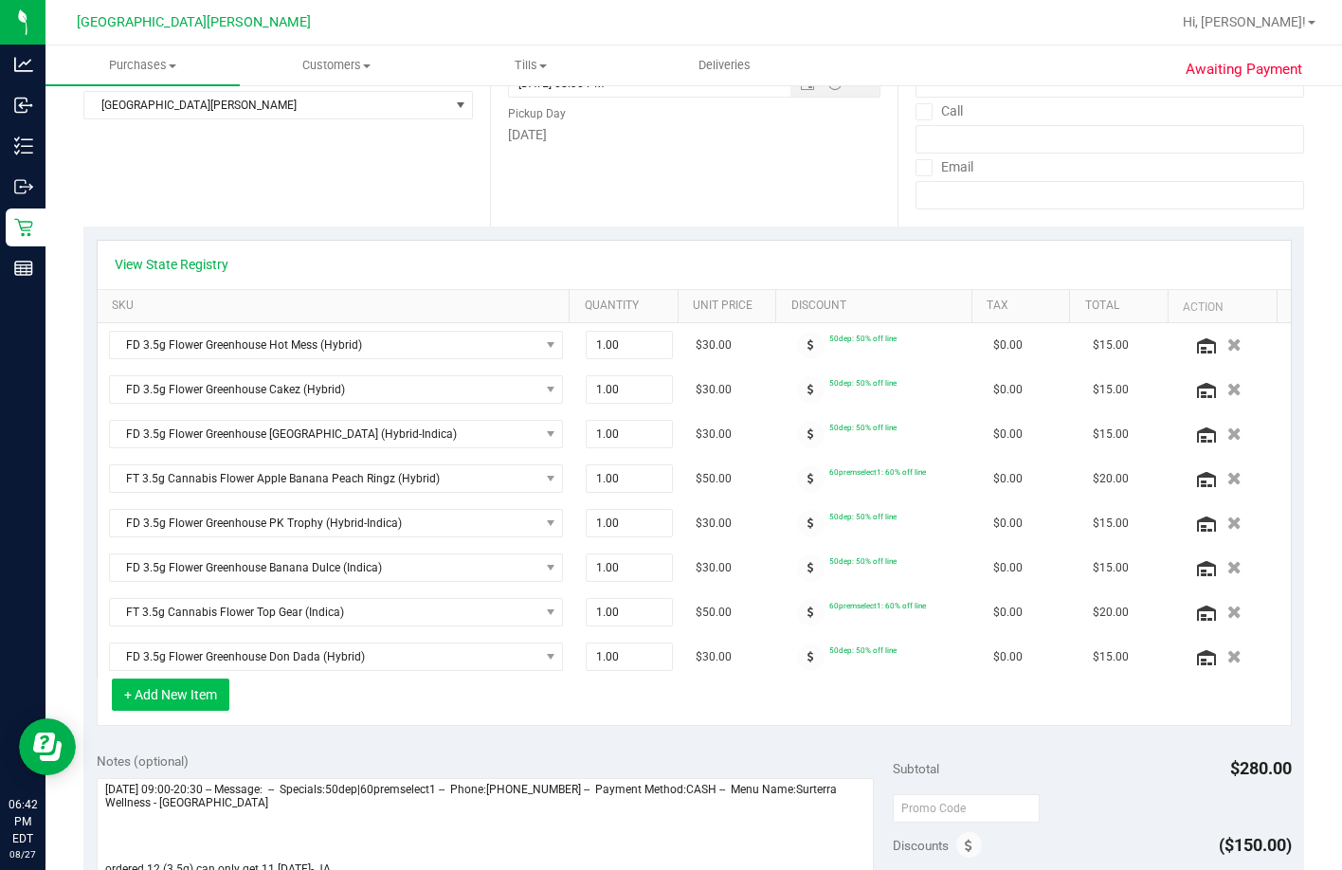
click at [153, 690] on button "+ Add New Item" at bounding box center [170, 694] width 117 height 32
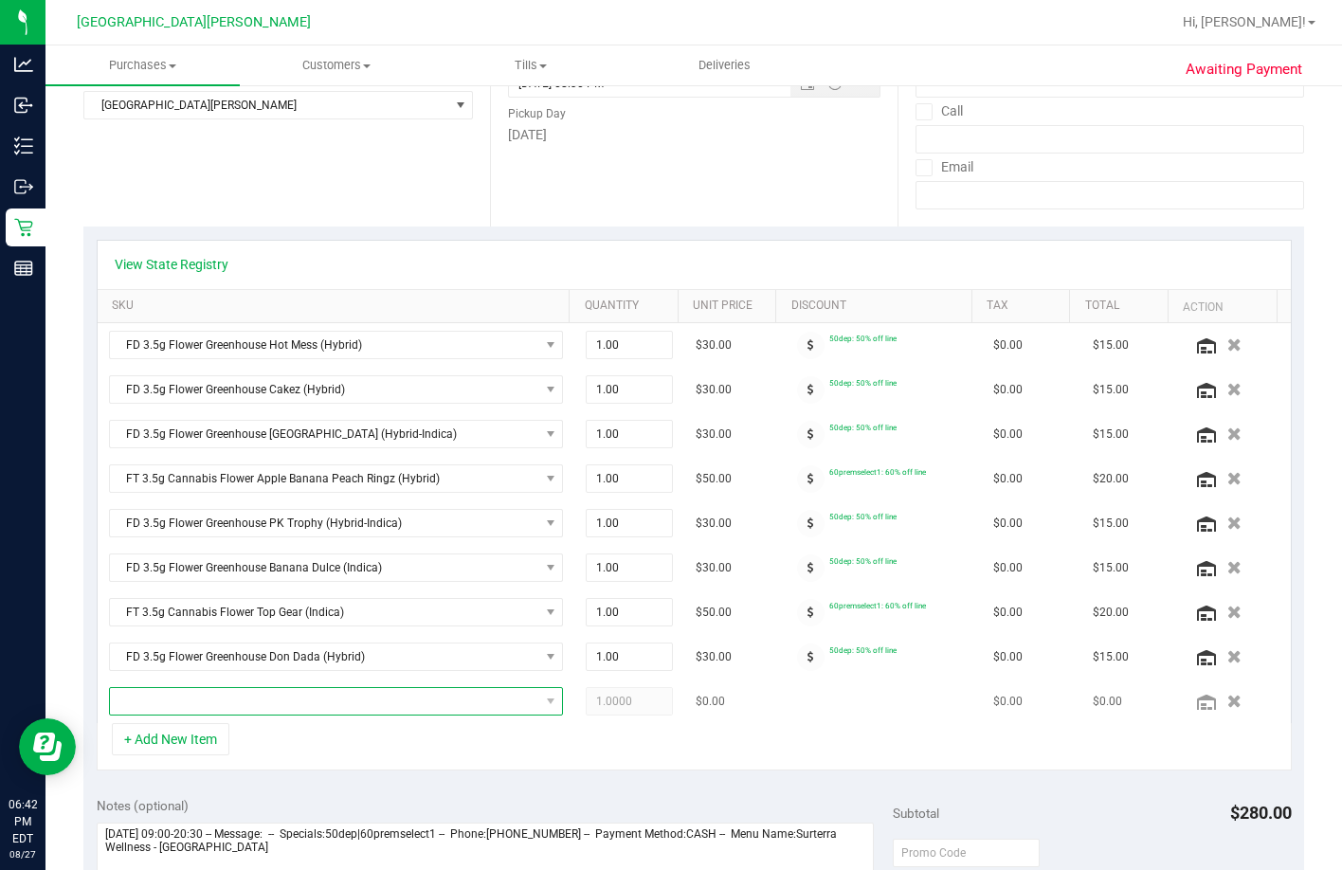
click at [220, 694] on span "NO DATA FOUND" at bounding box center [324, 701] width 429 height 27
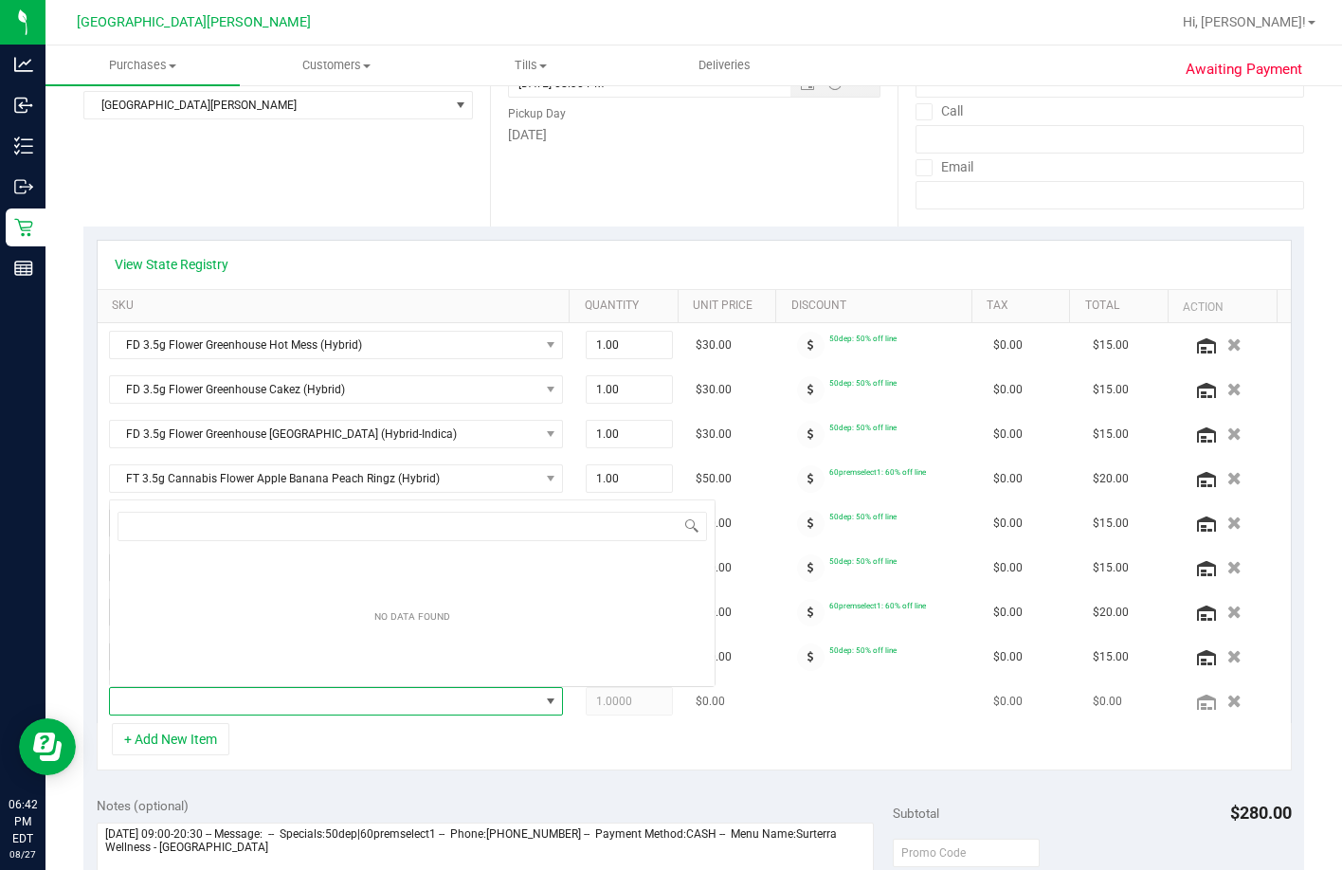
scroll to position [28, 437]
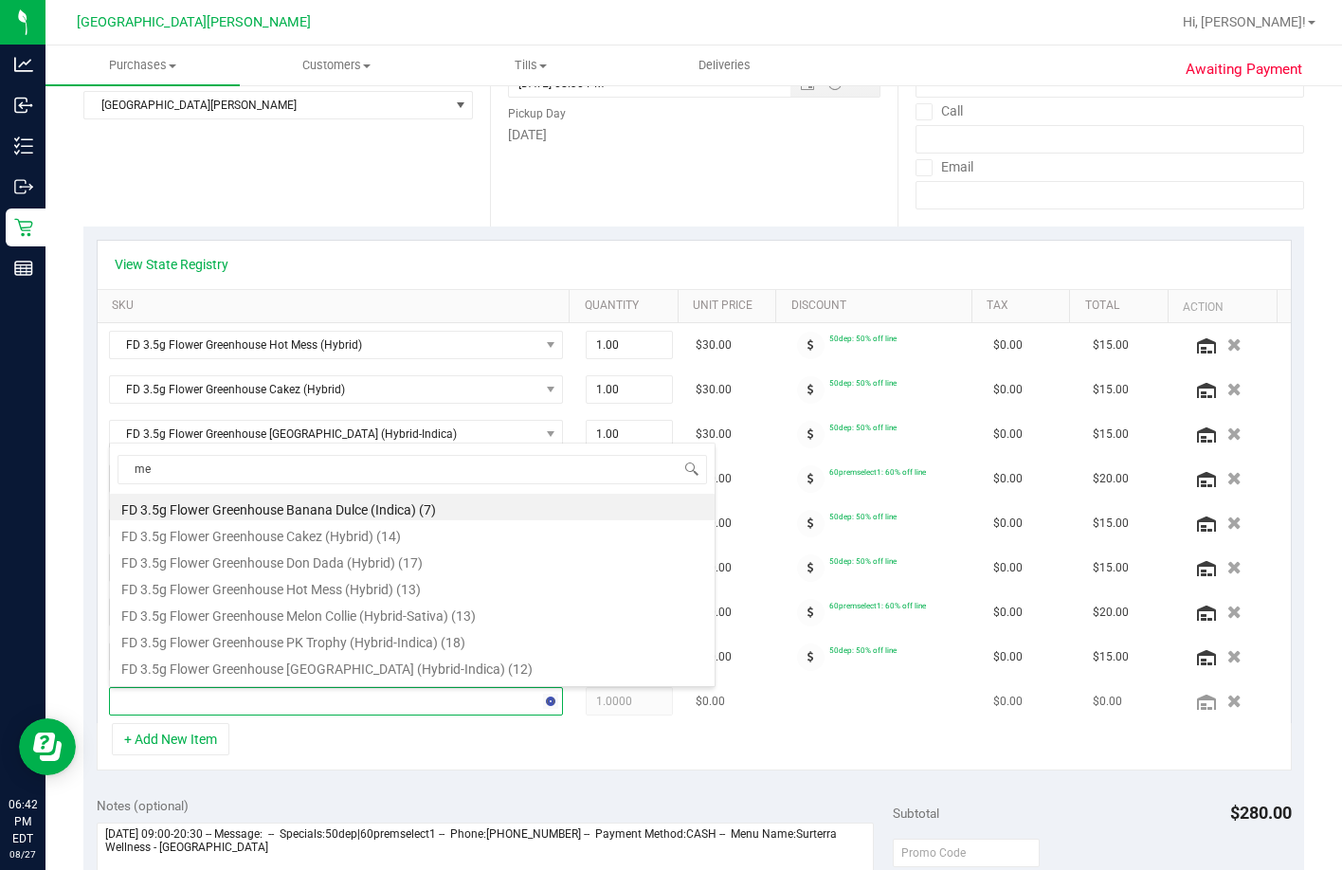
type input "mec"
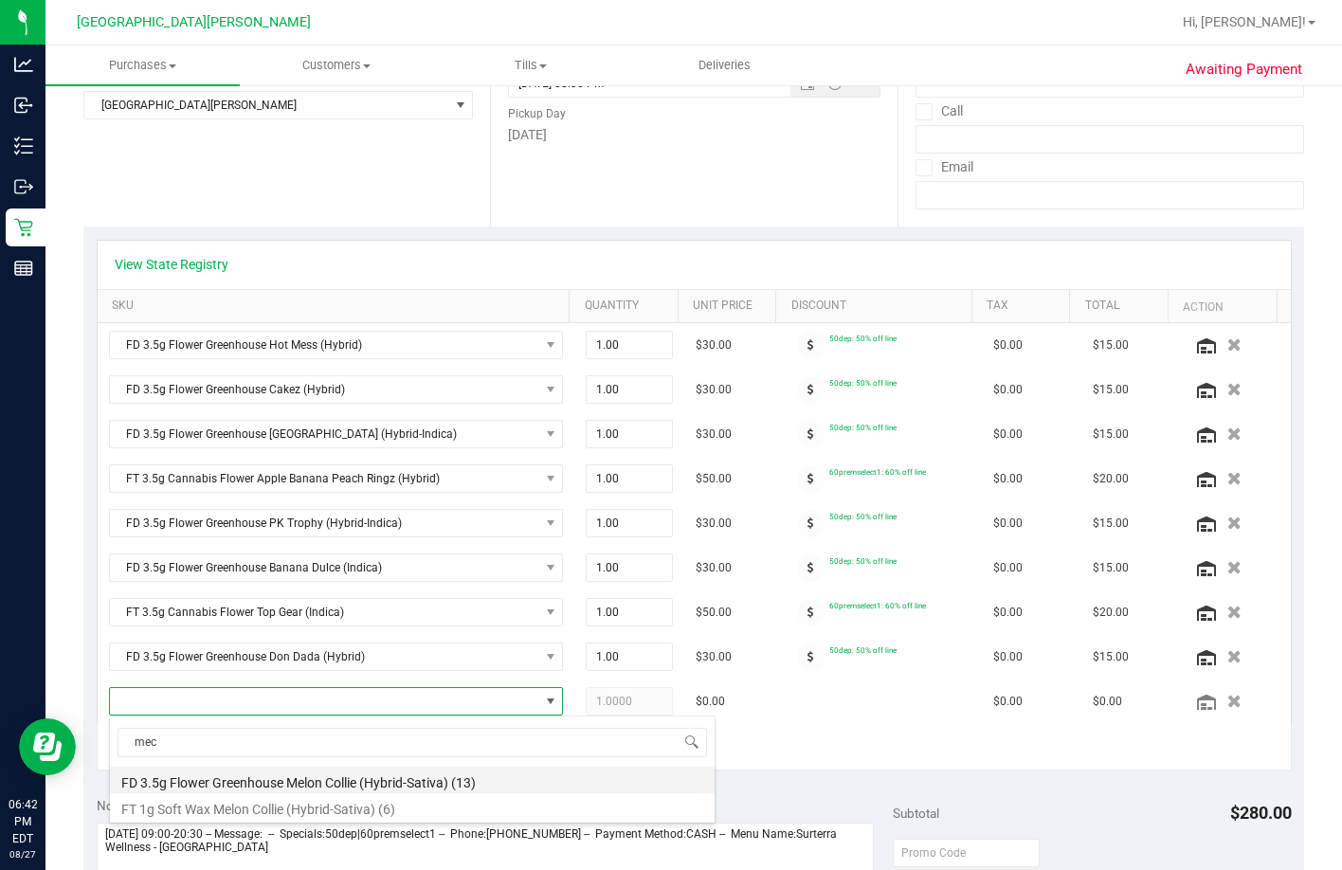
click at [274, 781] on li "FD 3.5g Flower Greenhouse Melon Collie (Hybrid-Sativa) (13)" at bounding box center [412, 779] width 604 height 27
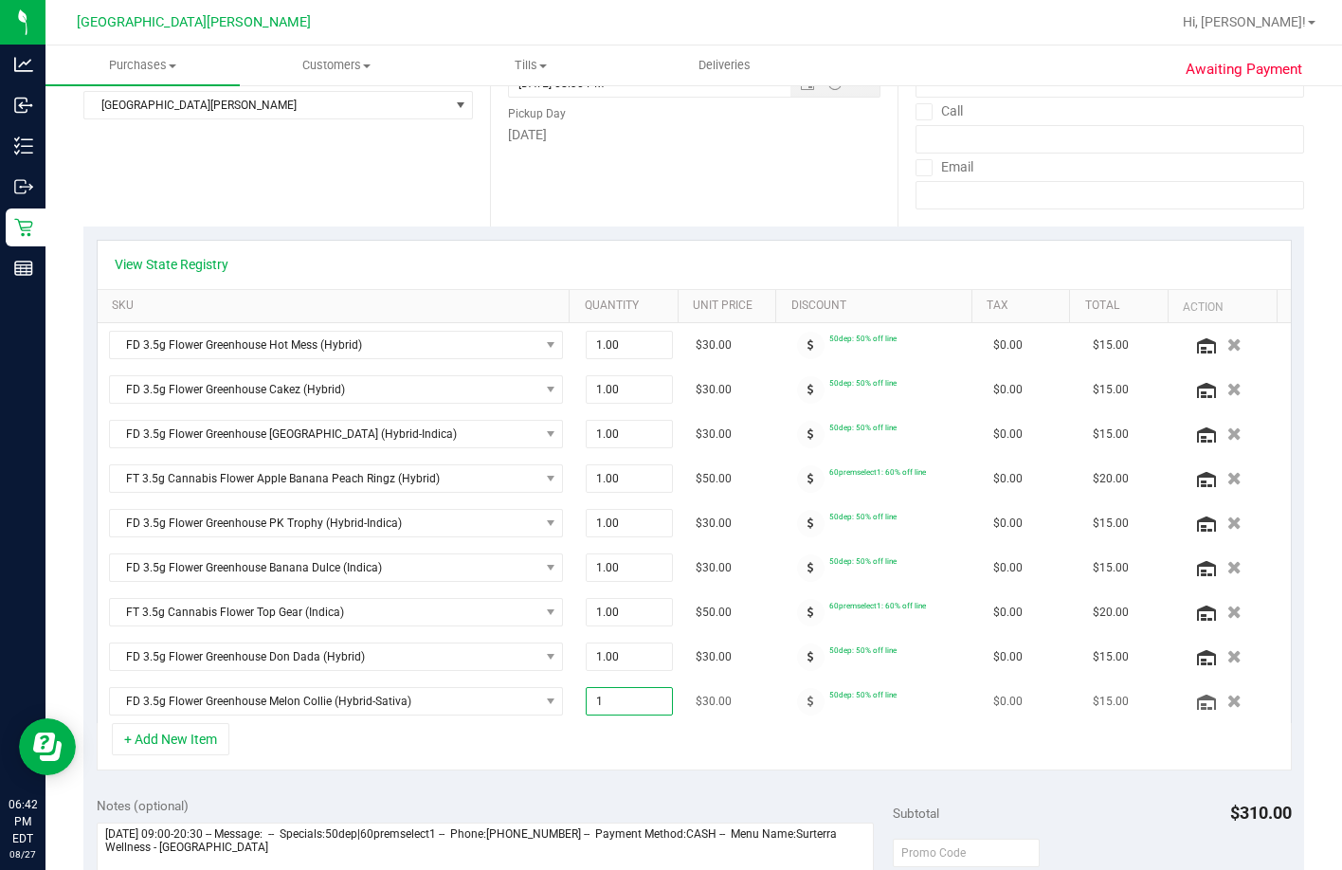
click at [622, 694] on span "1.00 1" at bounding box center [628, 701] width 87 height 28
type input "3"
type input "3.00"
click at [602, 781] on div "View State Registry SKU Quantity Unit Price Discount Tax Total Action FD 3.5g F…" at bounding box center [693, 504] width 1220 height 557
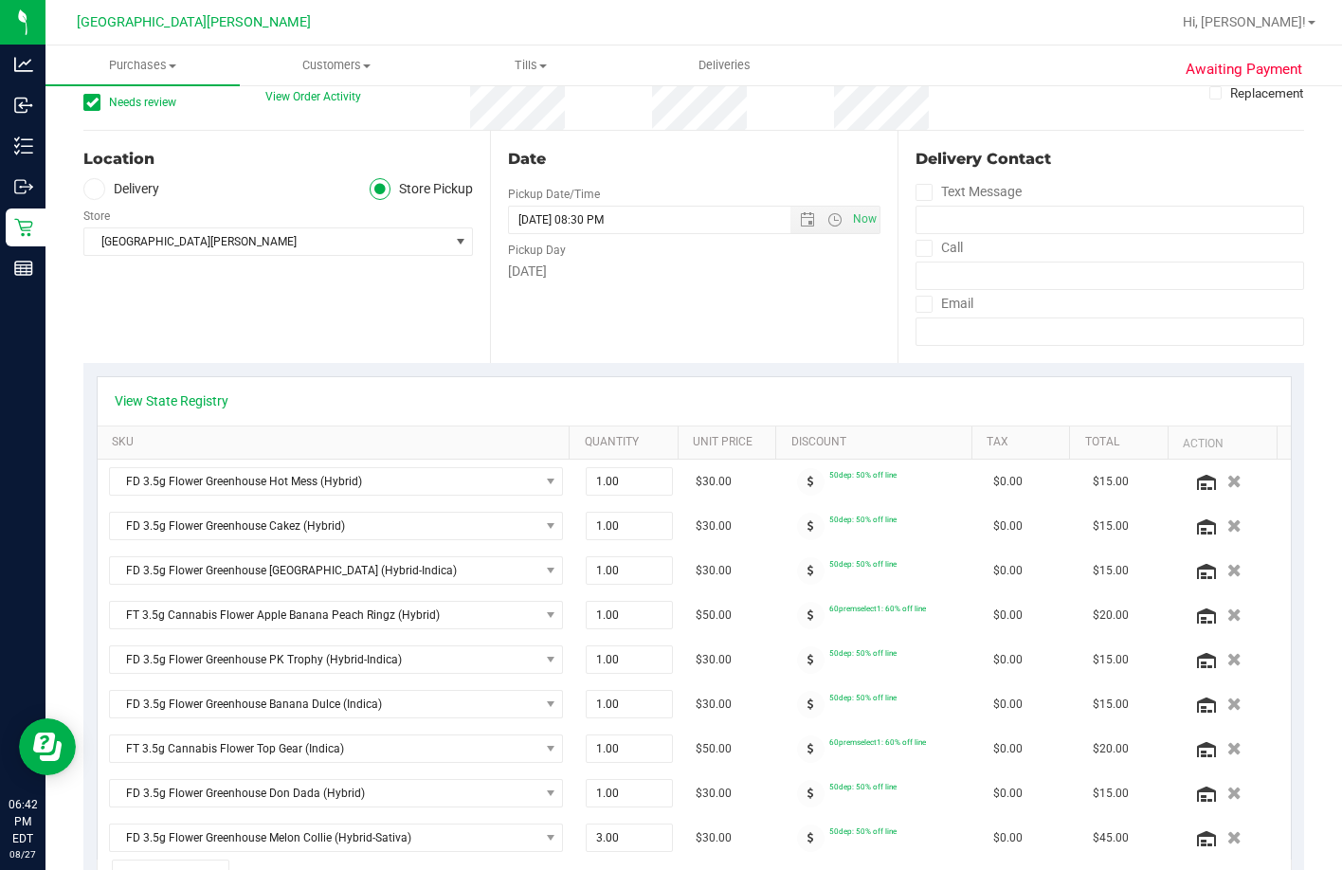
scroll to position [0, 0]
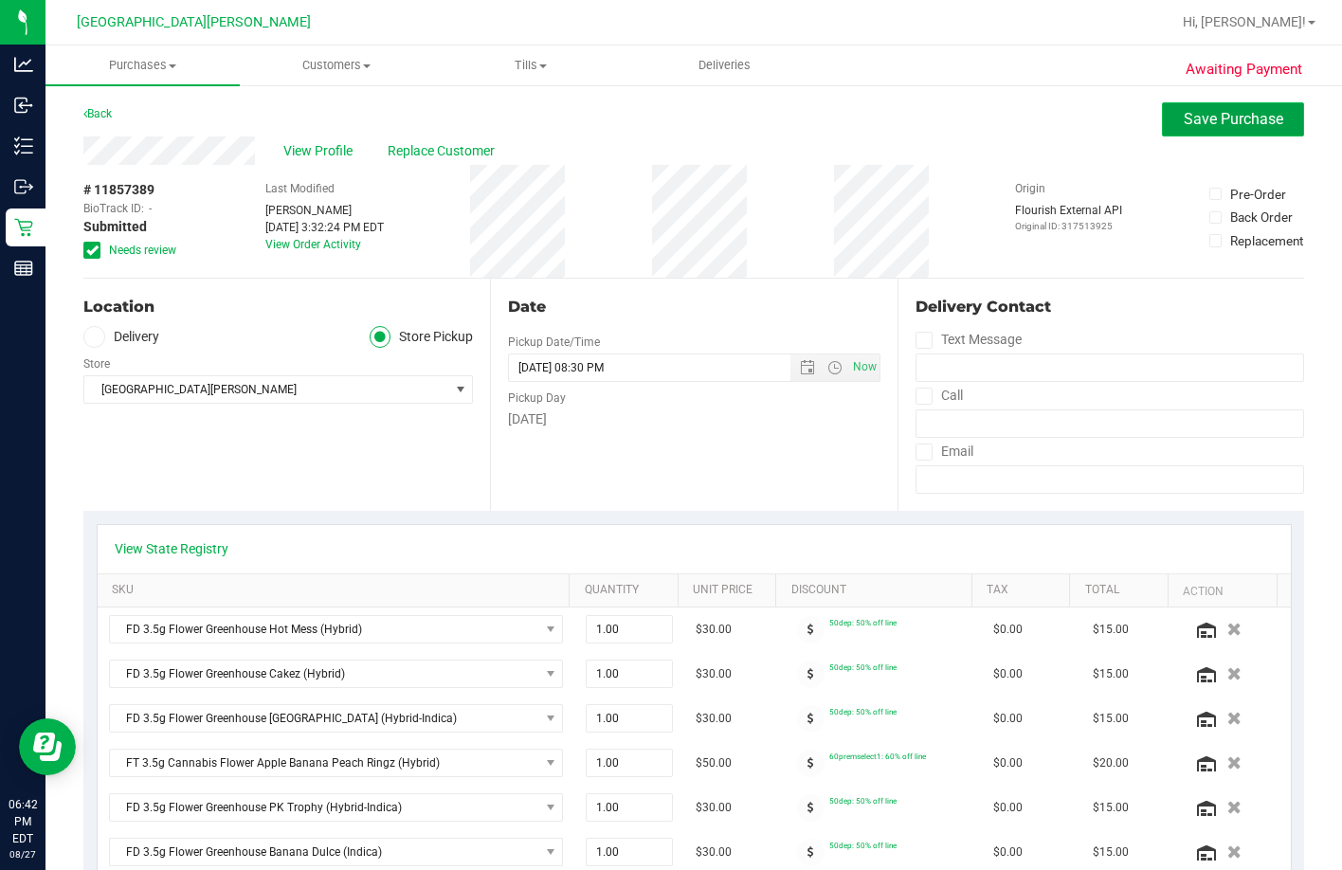
click at [907, 128] on button "Save Purchase" at bounding box center [1233, 119] width 142 height 34
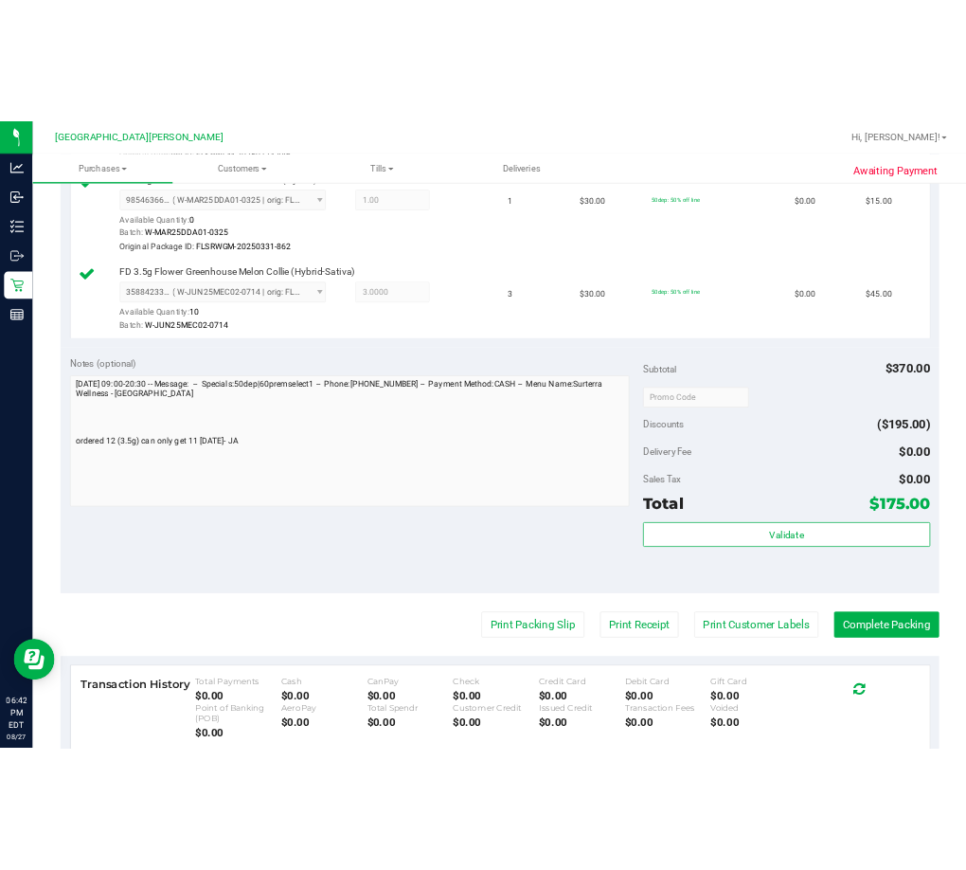
scroll to position [1611, 0]
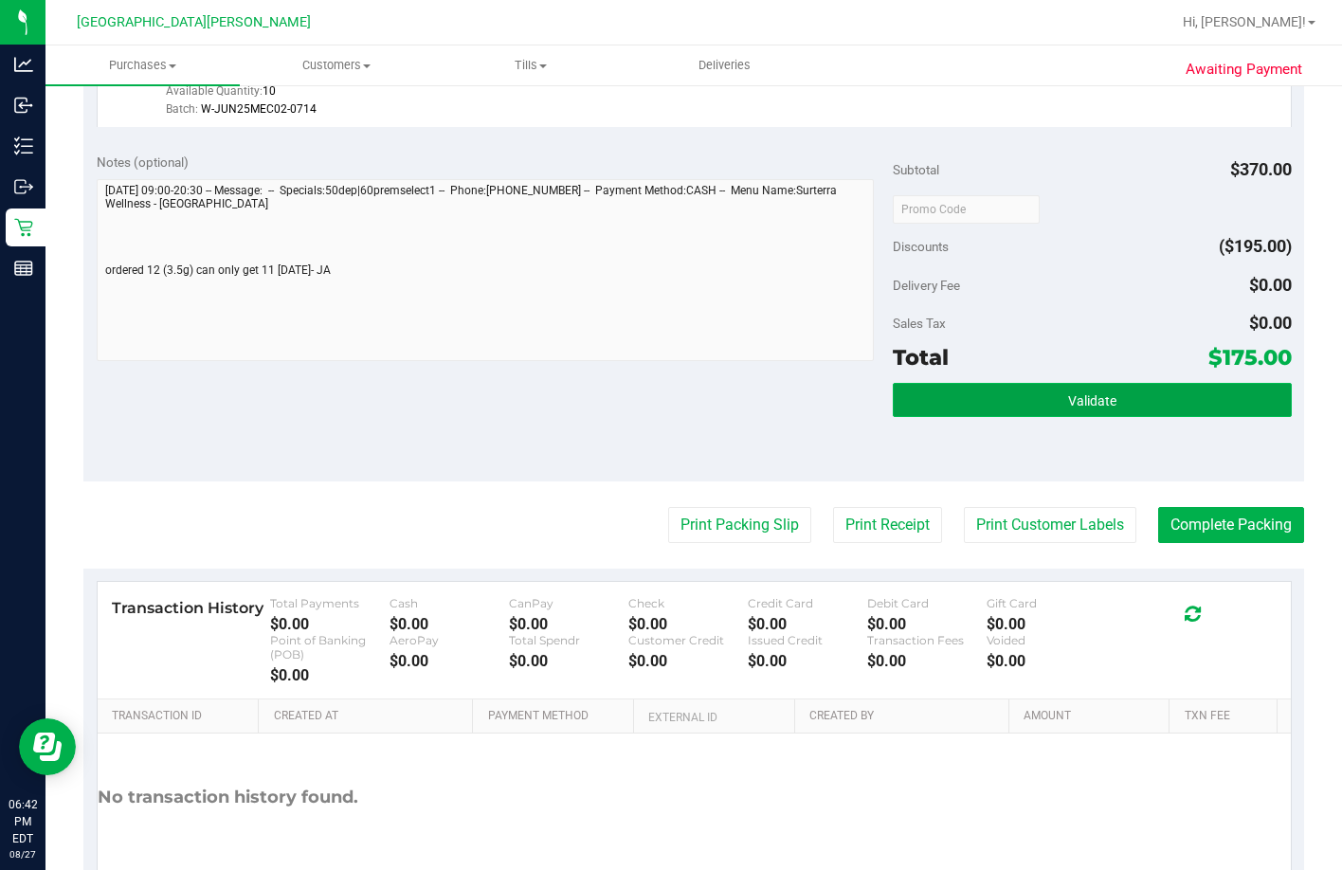
click at [907, 417] on button "Validate" at bounding box center [1091, 400] width 398 height 34
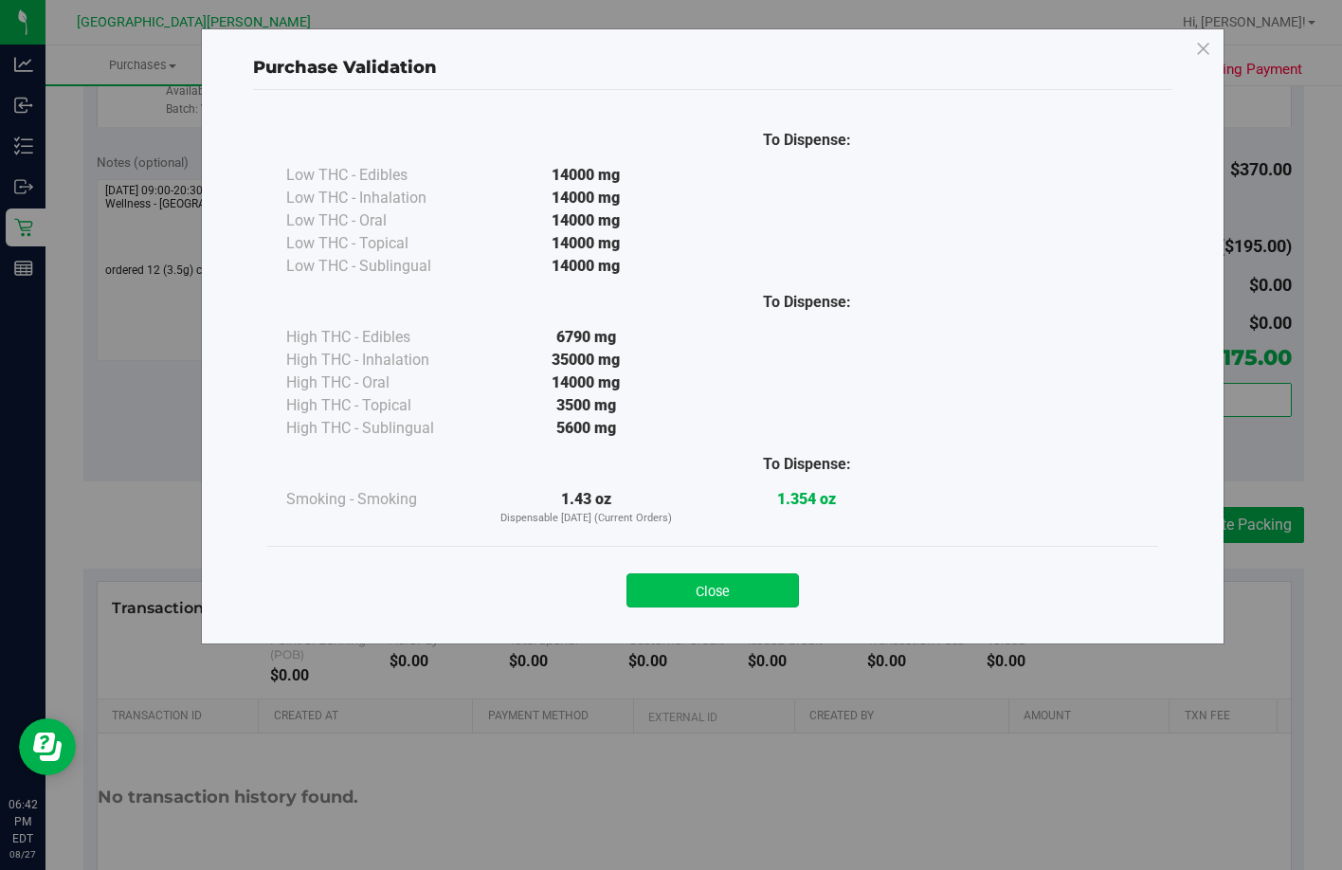
click at [654, 584] on button "Close" at bounding box center [712, 590] width 172 height 34
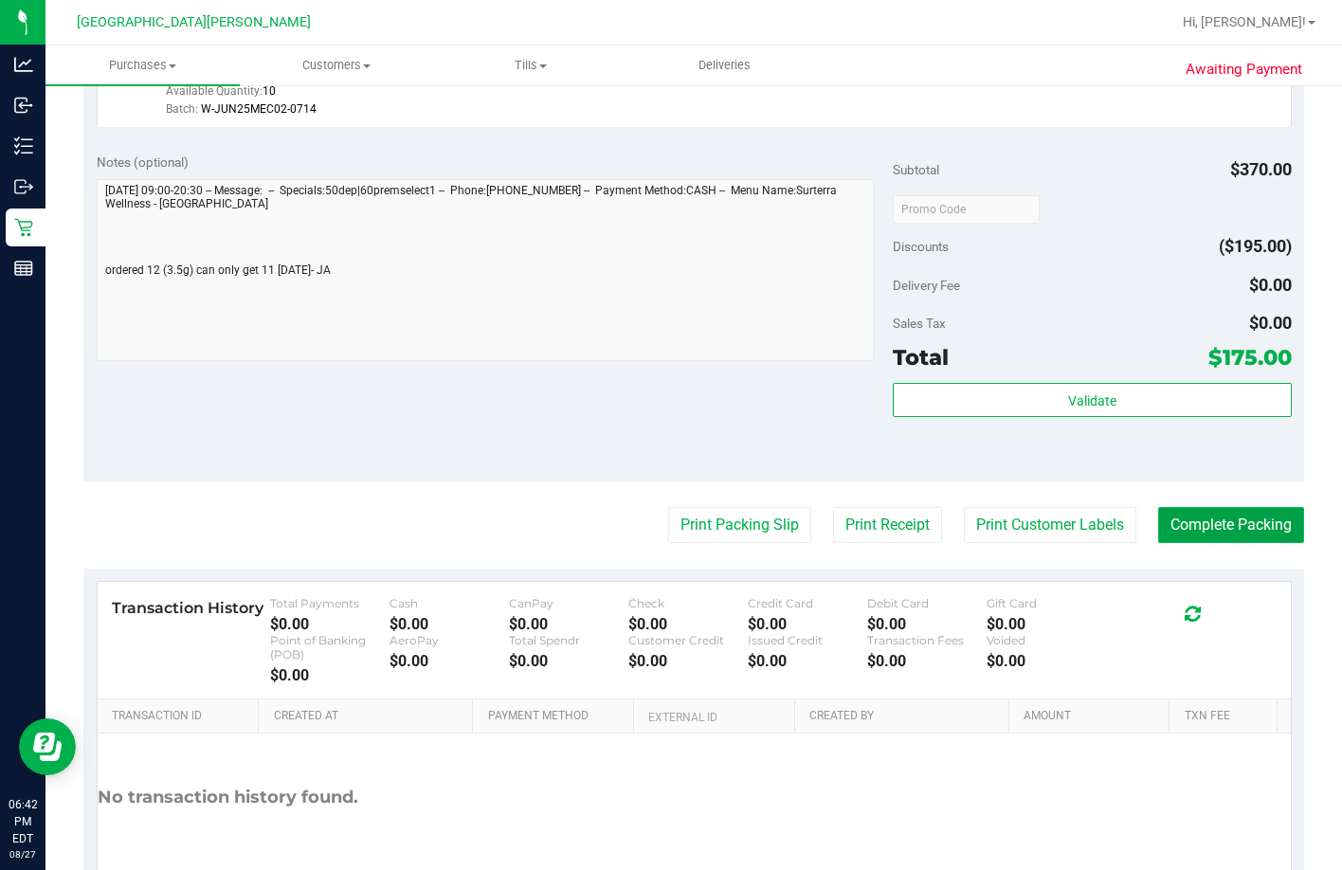
click at [907, 543] on button "Complete Packing" at bounding box center [1231, 525] width 146 height 36
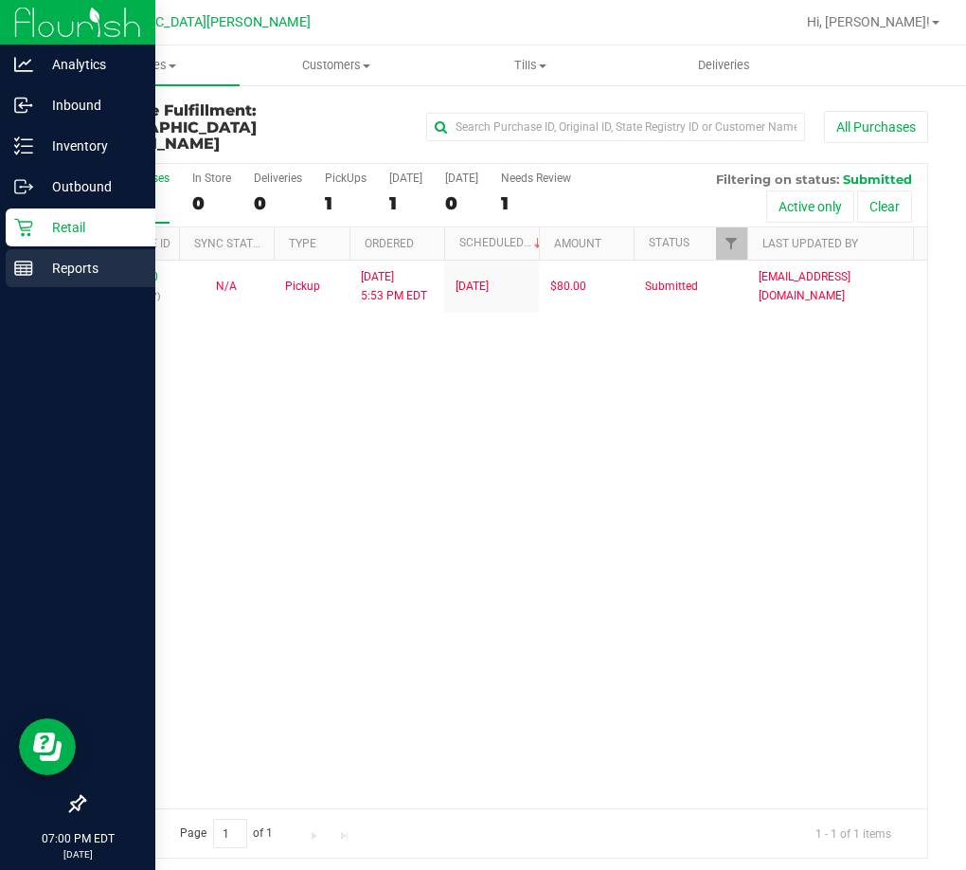
click at [34, 266] on p "Reports" at bounding box center [90, 268] width 114 height 23
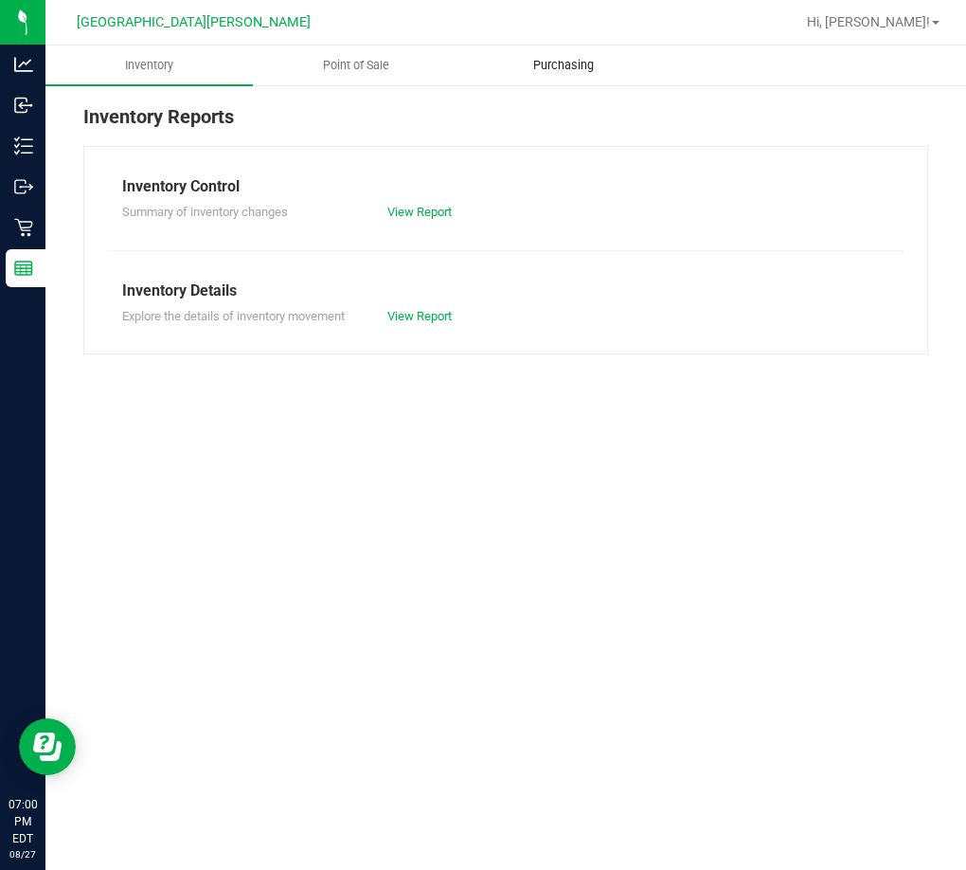
click at [549, 56] on uib-tab-heading "Purchasing" at bounding box center [563, 65] width 206 height 38
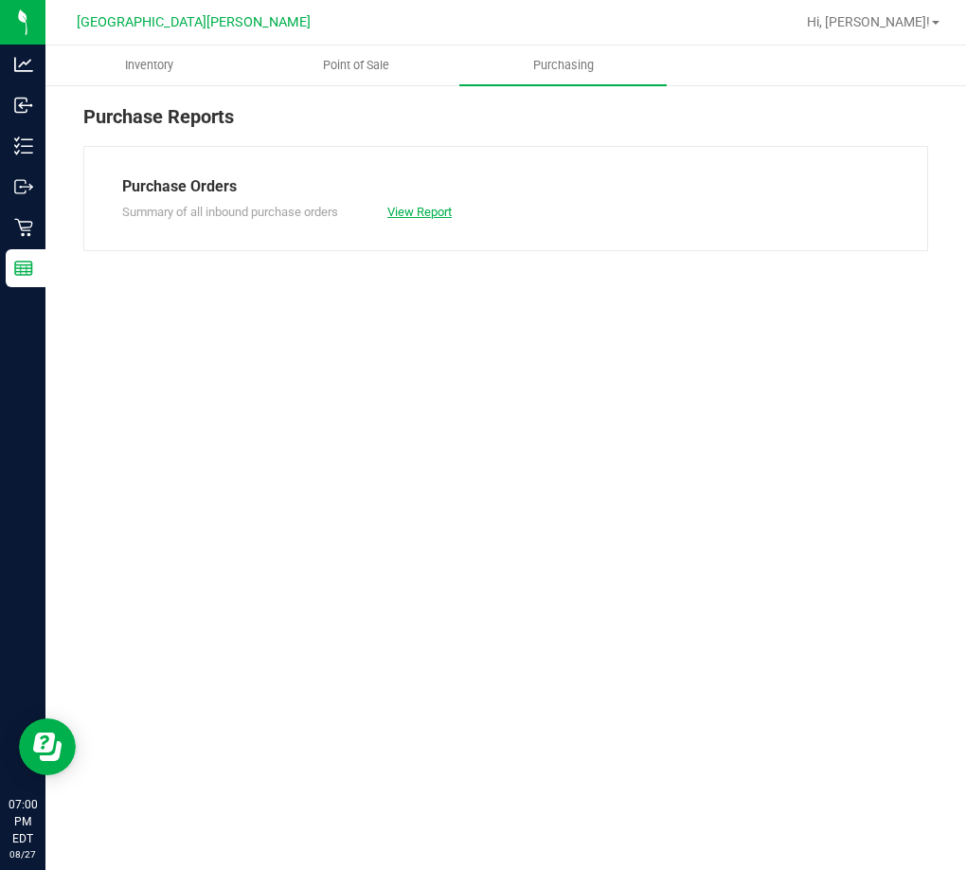
click at [407, 206] on link "View Report" at bounding box center [419, 212] width 64 height 14
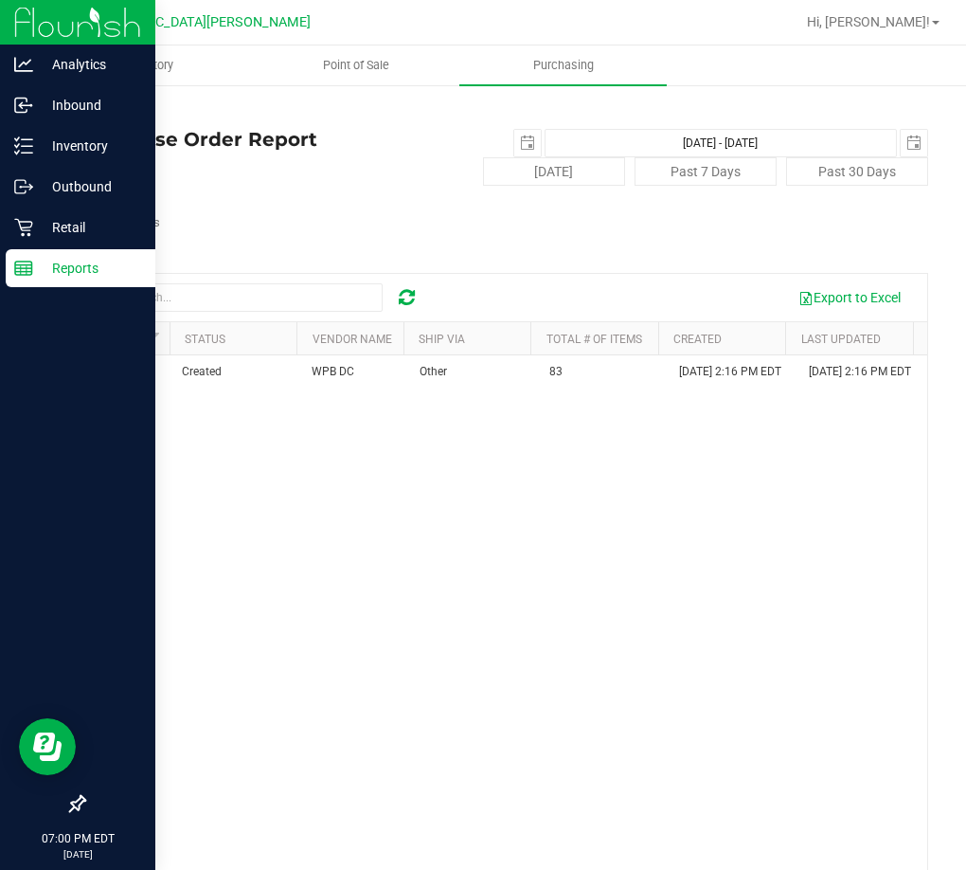
click at [29, 266] on icon at bounding box center [23, 268] width 19 height 19
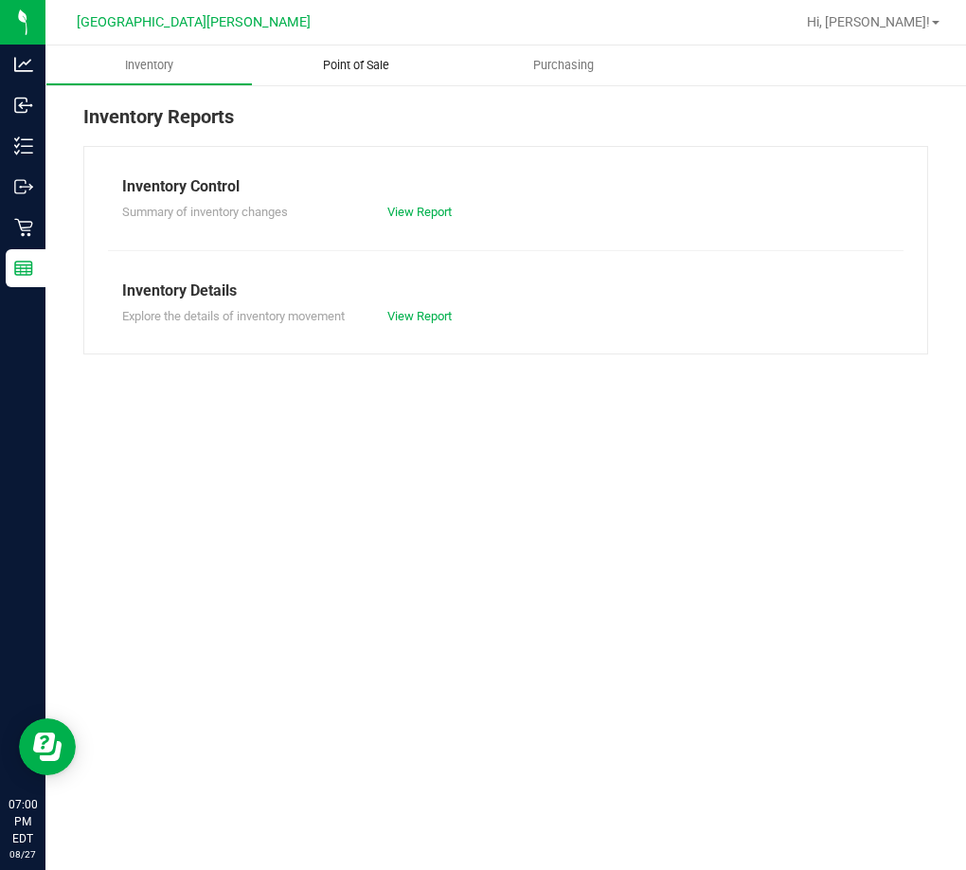
click at [356, 64] on span "Point of Sale" at bounding box center [355, 65] width 117 height 17
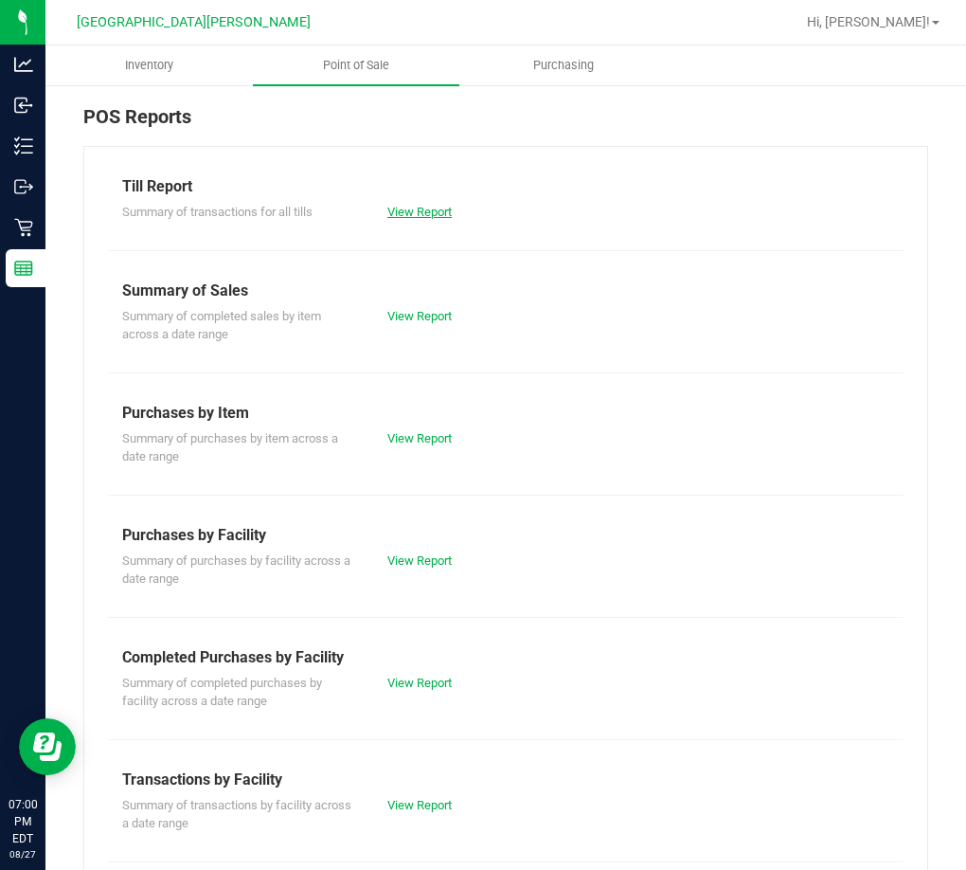
click at [405, 209] on link "View Report" at bounding box center [419, 212] width 64 height 14
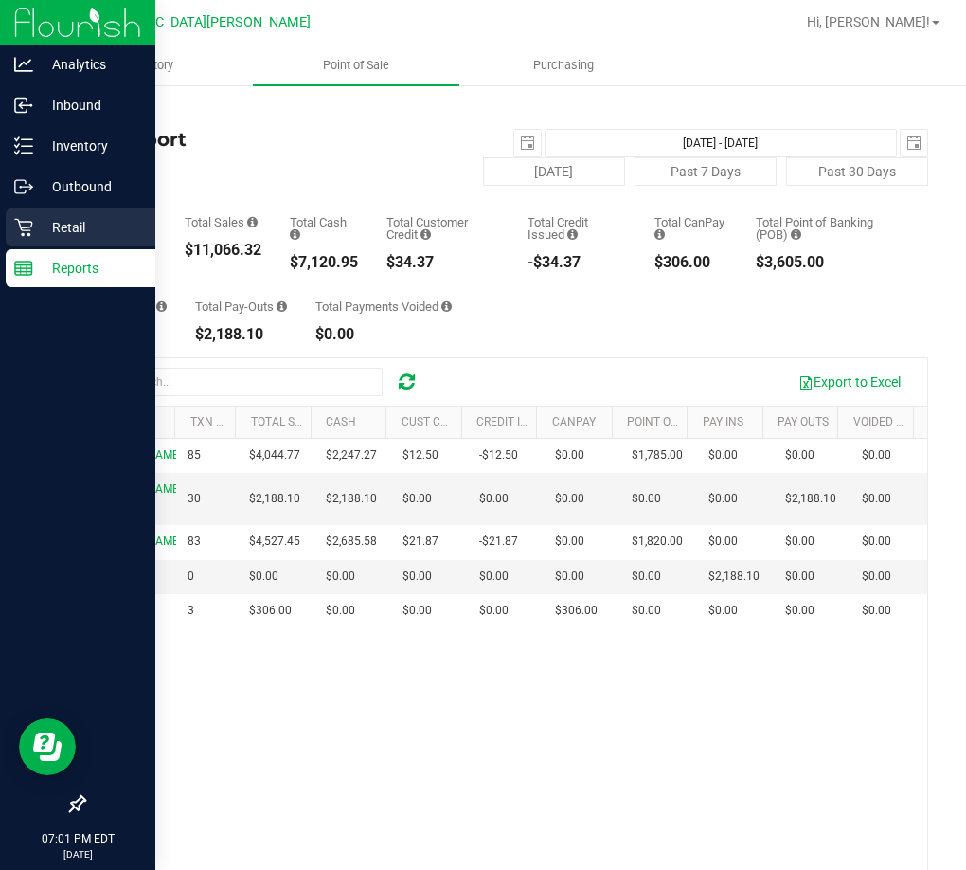
click at [37, 241] on div "Retail" at bounding box center [81, 227] width 150 height 38
